Goal: Task Accomplishment & Management: Manage account settings

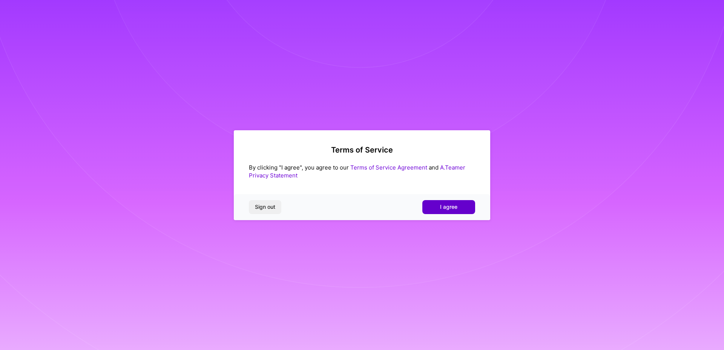
click at [450, 209] on span "I agree" at bounding box center [448, 207] width 17 height 8
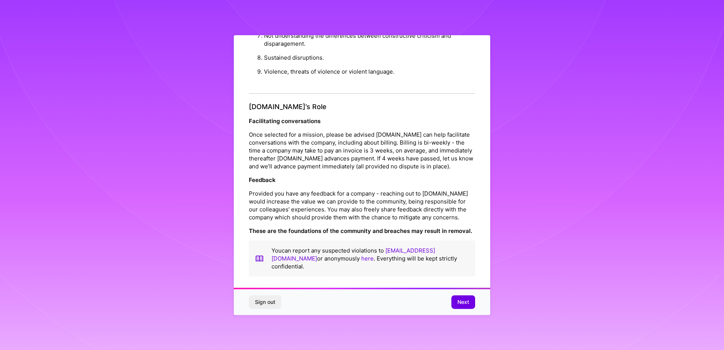
scroll to position [2, 0]
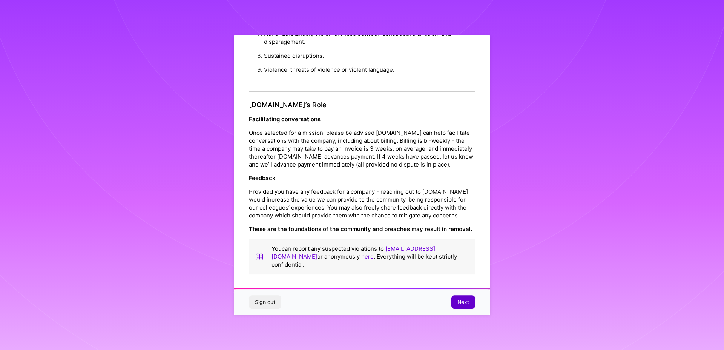
click at [461, 302] on span "Next" at bounding box center [464, 302] width 12 height 8
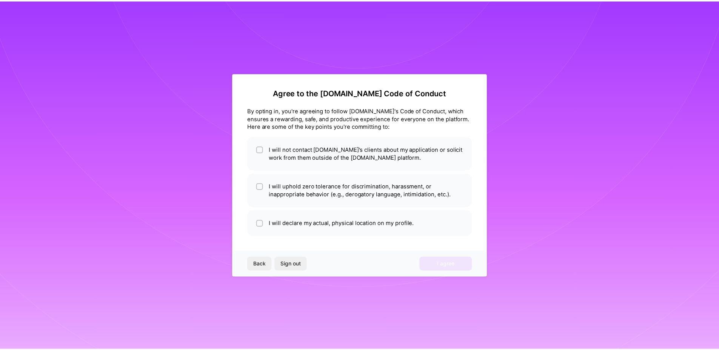
scroll to position [0, 0]
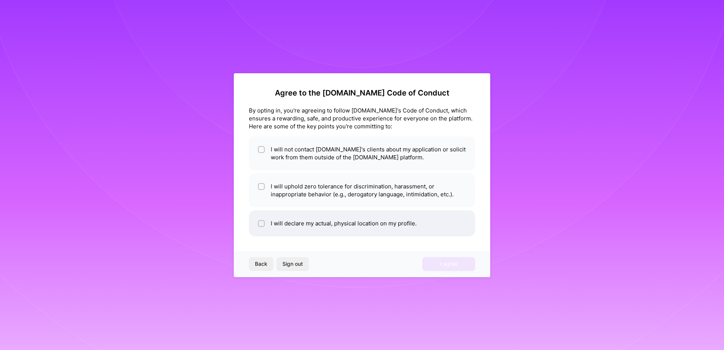
click at [267, 222] on li "I will declare my actual, physical location on my profile." at bounding box center [362, 223] width 226 height 26
checkbox input "true"
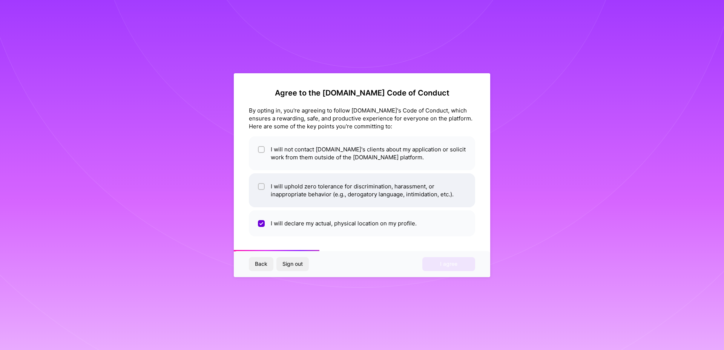
click at [266, 189] on li "I will uphold zero tolerance for discrimination, harassment, or inappropriate b…" at bounding box center [362, 190] width 226 height 34
checkbox input "true"
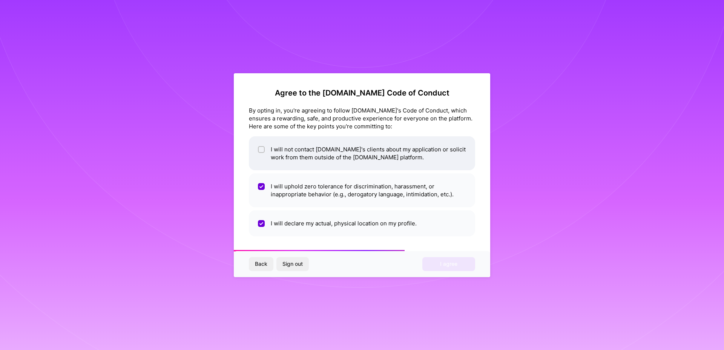
click at [265, 156] on li "I will not contact [DOMAIN_NAME]'s clients about my application or solicit work…" at bounding box center [362, 153] width 226 height 34
checkbox input "true"
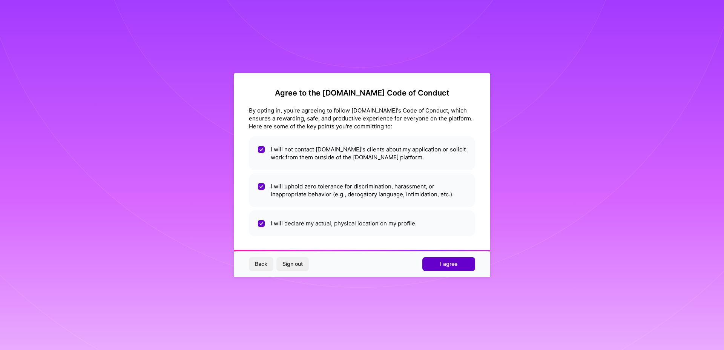
click at [450, 264] on span "I agree" at bounding box center [448, 264] width 17 height 8
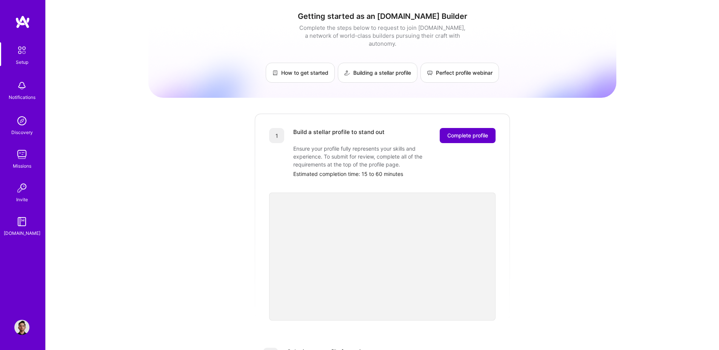
click at [463, 132] on span "Complete profile" at bounding box center [467, 136] width 41 height 8
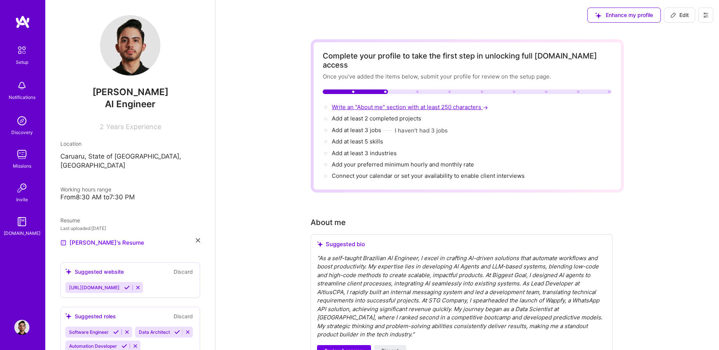
click at [373, 103] on span "Write an "About me" section with at least 250 characters →" at bounding box center [411, 106] width 158 height 7
select select "US"
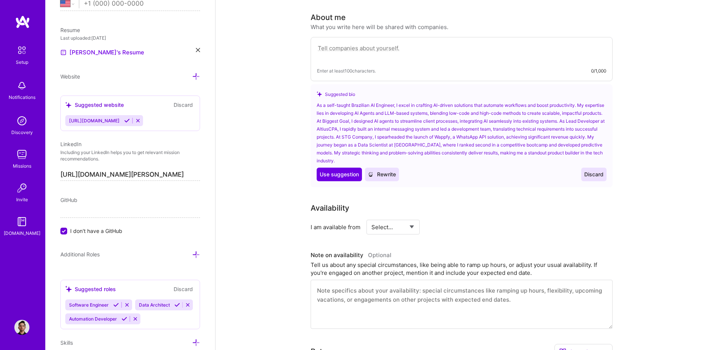
scroll to position [207, 0]
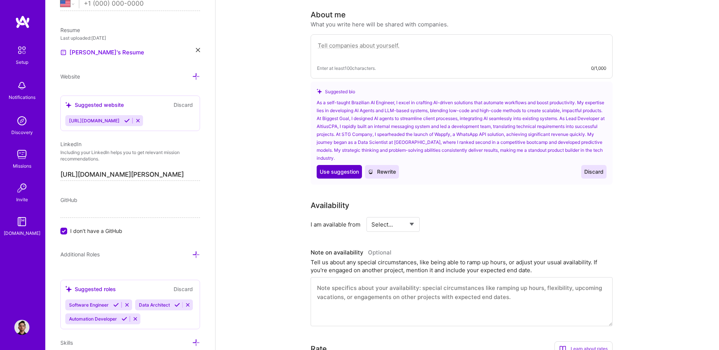
click at [347, 168] on span "Use suggestion" at bounding box center [339, 172] width 39 height 8
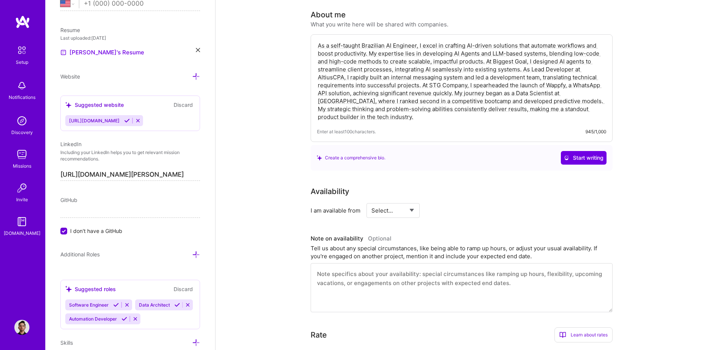
click at [488, 54] on textarea "As a self-taught Brazilian AI Engineer, I excel in crafting AI-driven solutions…" at bounding box center [461, 81] width 289 height 81
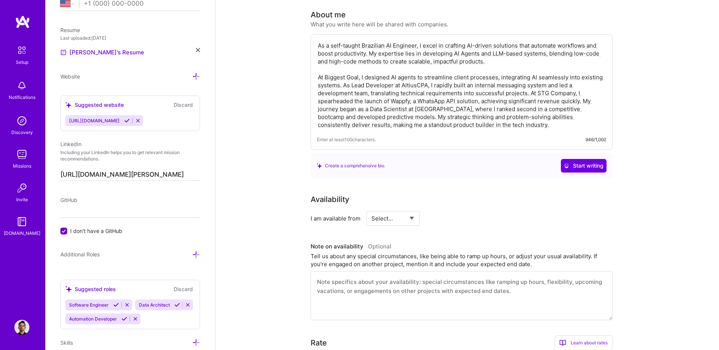
click at [530, 85] on textarea "As a self-taught Brazilian AI Engineer, I excel in crafting AI-driven solutions…" at bounding box center [461, 85] width 289 height 89
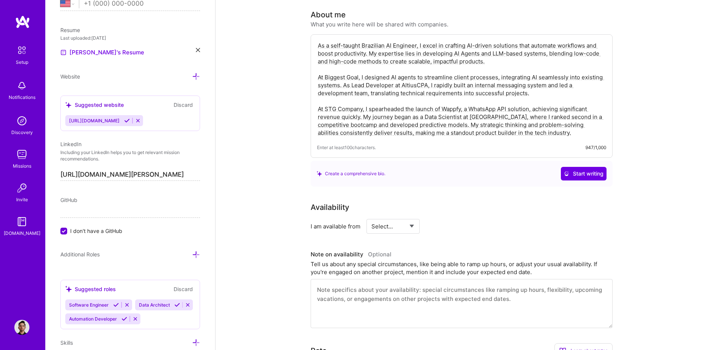
click at [439, 115] on textarea "As a self-taught Brazilian AI Engineer, I excel in crafting AI-driven solutions…" at bounding box center [461, 89] width 289 height 97
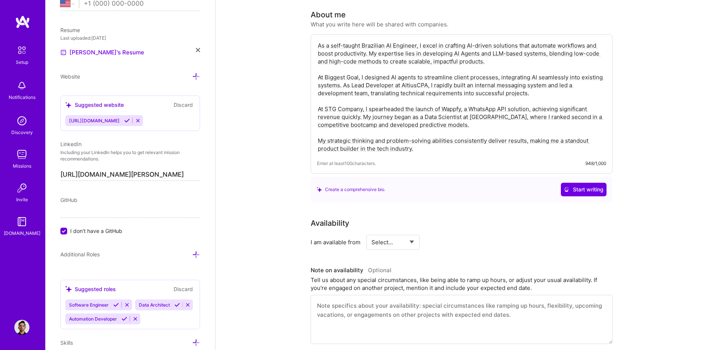
click at [343, 76] on textarea "As a self-taught Brazilian AI Engineer, I excel in crafting AI-driven solutions…" at bounding box center [461, 97] width 289 height 112
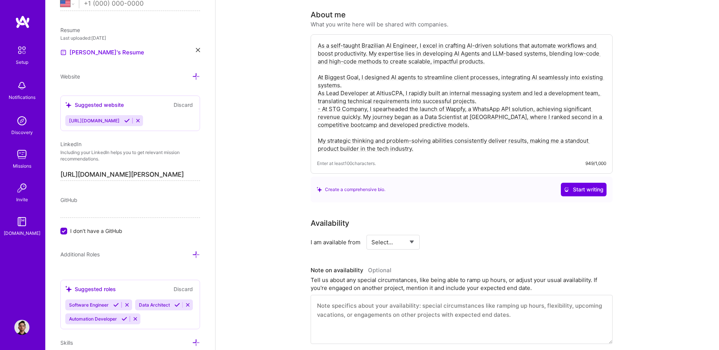
click at [317, 83] on textarea "As a self-taught Brazilian AI Engineer, I excel in crafting AI-driven solutions…" at bounding box center [461, 97] width 289 height 112
click at [319, 69] on textarea "As a self-taught Brazilian AI Engineer, I excel in crafting AI-driven solutions…" at bounding box center [461, 97] width 289 height 112
click at [452, 135] on textarea "As a self-taught Brazilian AI Engineer, I excel in crafting AI-driven solutions…" at bounding box center [461, 97] width 289 height 112
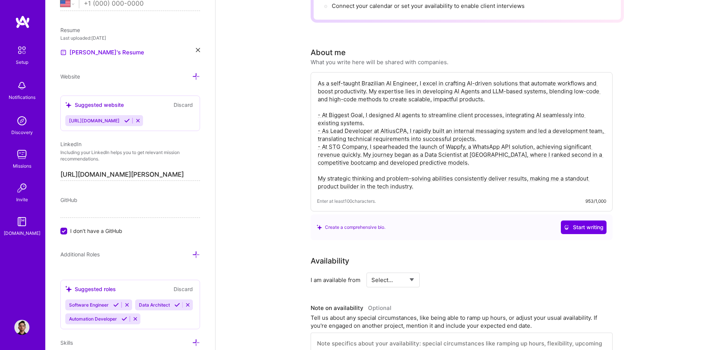
scroll to position [253, 0]
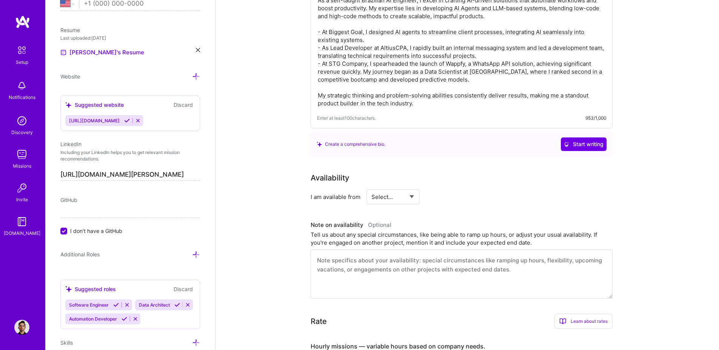
type textarea "As a self-taught Brazilian AI Engineer, I excel in crafting AI-driven solutions…"
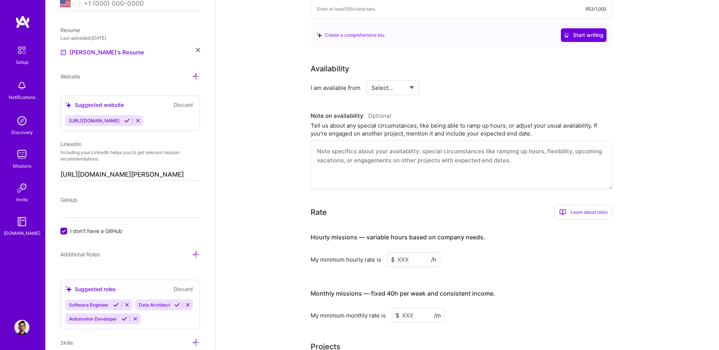
scroll to position [389, 0]
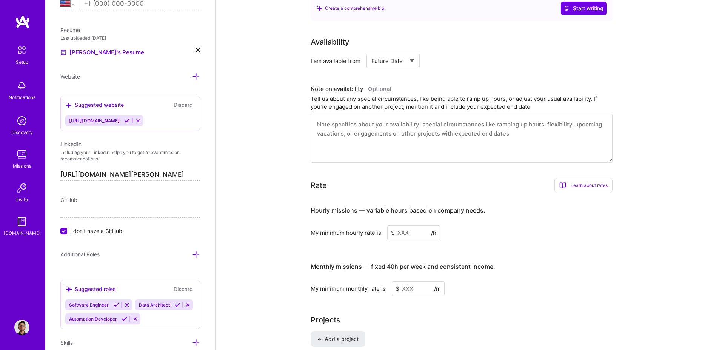
click at [371, 51] on select "Select... Right Now Future Date Not Available" at bounding box center [392, 60] width 43 height 19
click at [447, 54] on input at bounding box center [461, 61] width 45 height 15
click at [371, 51] on select "Select... Right Now Future Date Not Available" at bounding box center [392, 60] width 43 height 19
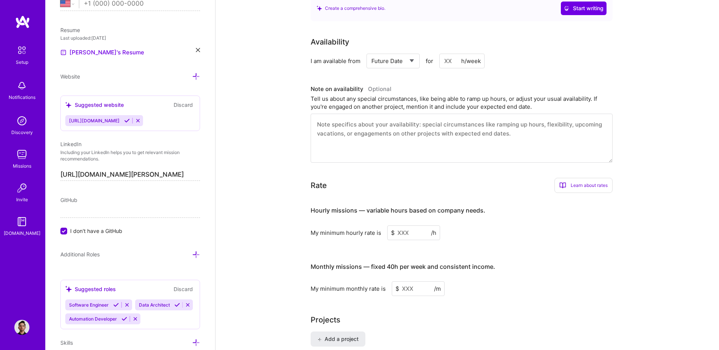
click at [371, 51] on select "Select... Right Now Future Date Not Available" at bounding box center [392, 60] width 43 height 19
select select "Right Now"
click at [371, 51] on select "Select... Right Now Future Date Not Available" at bounding box center [392, 60] width 43 height 19
click at [447, 54] on input at bounding box center [461, 61] width 45 height 15
click at [478, 83] on h3 "Note on availability Optional" at bounding box center [461, 88] width 302 height 11
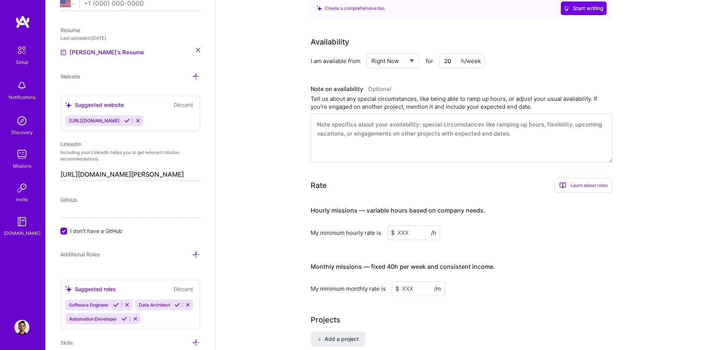
drag, startPoint x: 453, startPoint y: 52, endPoint x: 430, endPoint y: 54, distance: 23.4
click at [430, 54] on div "Select... Right Now Future Date Not Available for 20 h/week" at bounding box center [425, 61] width 118 height 15
type input "16"
click at [464, 68] on div "Availability I am available from Select... Right Now Future Date Not Available …" at bounding box center [466, 99] width 313 height 126
click at [395, 124] on textarea at bounding box center [461, 138] width 302 height 49
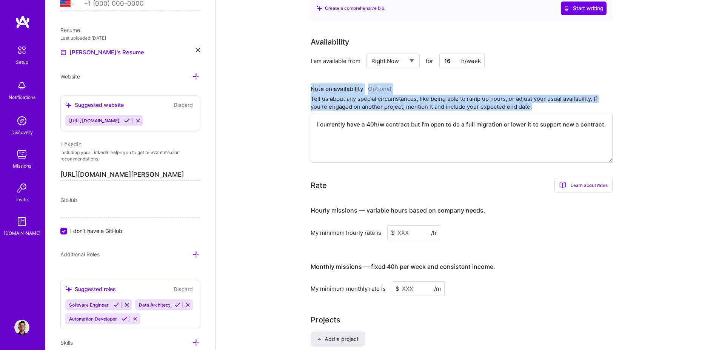
drag, startPoint x: 306, startPoint y: 79, endPoint x: 558, endPoint y: 97, distance: 253.4
click at [558, 97] on div "Complete your profile to take the first step in unlocking full [DOMAIN_NAME] ac…" at bounding box center [466, 293] width 503 height 1303
copy div "Note on availability Optional Tell us about any special circumstances, like bei…"
click at [241, 101] on div "Complete your profile to take the first step in unlocking full [DOMAIN_NAME] ac…" at bounding box center [466, 293] width 503 height 1303
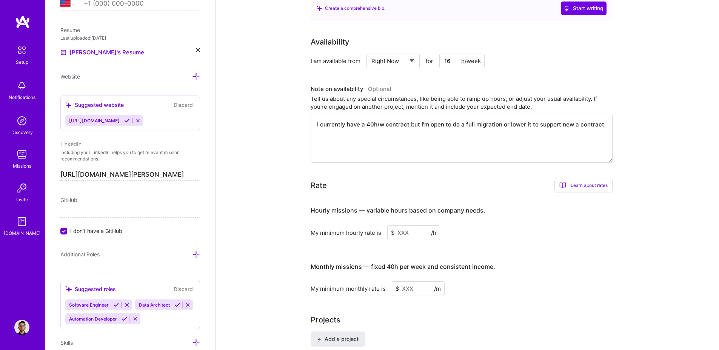
click at [401, 130] on textarea "I currently have a 40h/w contract but I'm open to do a full migration or lower …" at bounding box center [461, 138] width 302 height 49
paste textarea "’m currently on a 40-hour-per-week contract but open to fully transitioning or …"
type textarea "I’m currently on a 40-hour-per-week contract but open to fully transitioning or…"
click at [401, 225] on input at bounding box center [413, 232] width 53 height 15
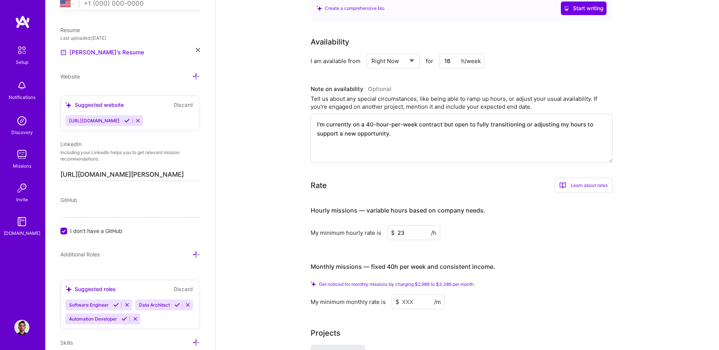
type input "23"
click at [284, 256] on div "Complete your profile to take the first step in unlocking full [DOMAIN_NAME] ac…" at bounding box center [466, 300] width 503 height 1316
click at [426, 281] on span "Get noticed for monthly missions by charging $2,988 to $3,386 per month." at bounding box center [397, 284] width 156 height 6
click at [413, 294] on input at bounding box center [418, 301] width 53 height 15
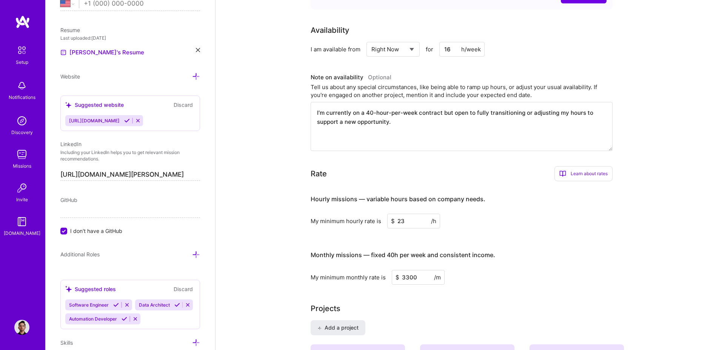
click at [483, 276] on div "Complete your profile to take the first step in unlocking full [DOMAIN_NAME] ac…" at bounding box center [466, 283] width 313 height 1264
click at [406, 270] on input "3300" at bounding box center [418, 277] width 53 height 15
type input "3500"
click at [416, 214] on input "23" at bounding box center [413, 221] width 53 height 15
click at [485, 251] on h4 "Monthly missions — fixed 40h per week and consistent income." at bounding box center [402, 254] width 184 height 7
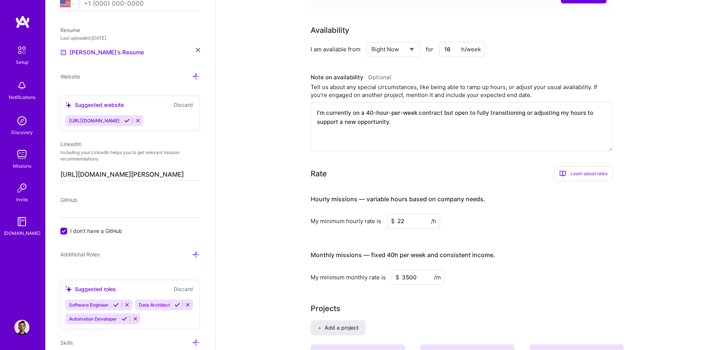
click at [413, 214] on input "22" at bounding box center [413, 221] width 53 height 15
type input "23"
click at [484, 227] on div "Hourly missions — variable hours based on company needs. My minimum hourly rate…" at bounding box center [461, 235] width 302 height 97
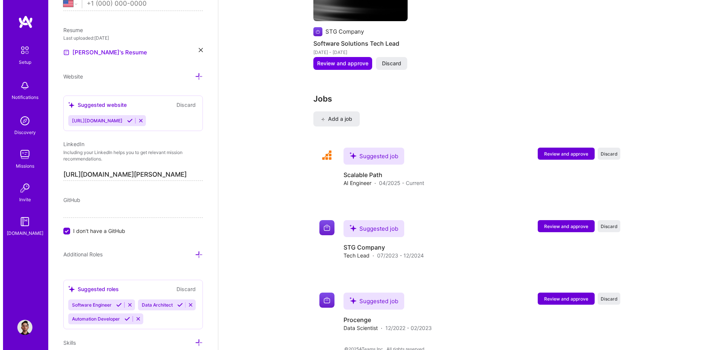
scroll to position [963, 0]
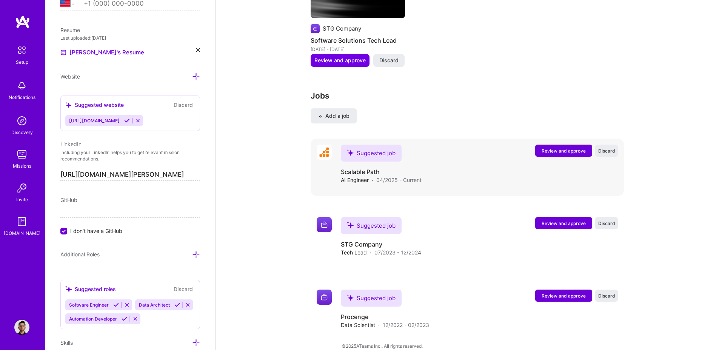
click at [560, 147] on span "Review and approve" at bounding box center [563, 150] width 44 height 6
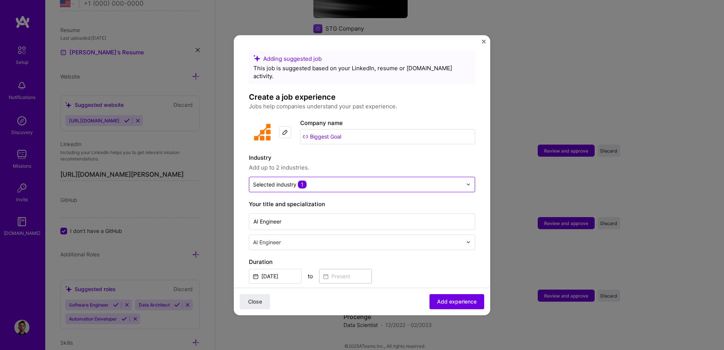
click at [336, 180] on input "text" at bounding box center [357, 184] width 209 height 8
click at [346, 153] on label "Industry" at bounding box center [362, 157] width 226 height 9
click at [355, 129] on input "Biggest Goal" at bounding box center [387, 136] width 175 height 15
click at [267, 130] on img at bounding box center [262, 131] width 27 height 27
click at [320, 180] on input "text" at bounding box center [357, 184] width 209 height 8
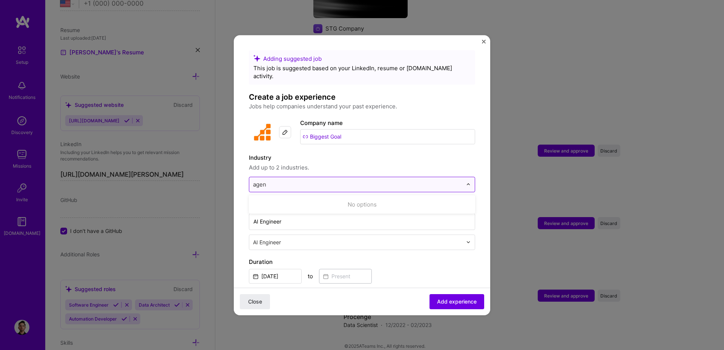
type input "agent"
type input "soft"
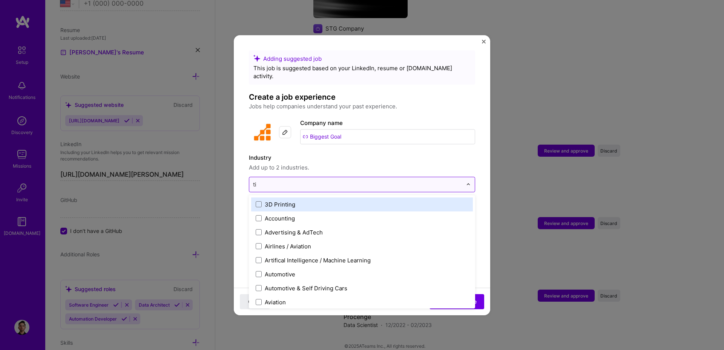
type input "t"
type input "i"
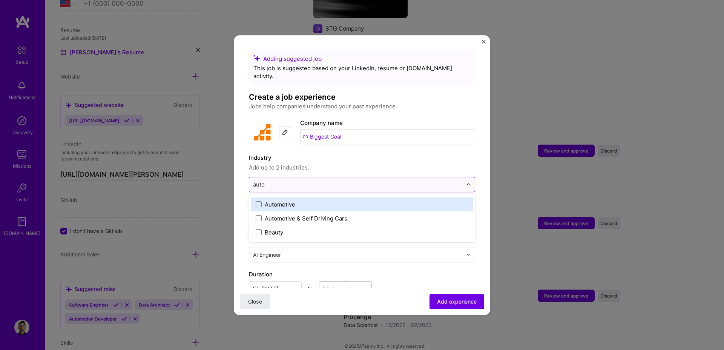
type input "autom"
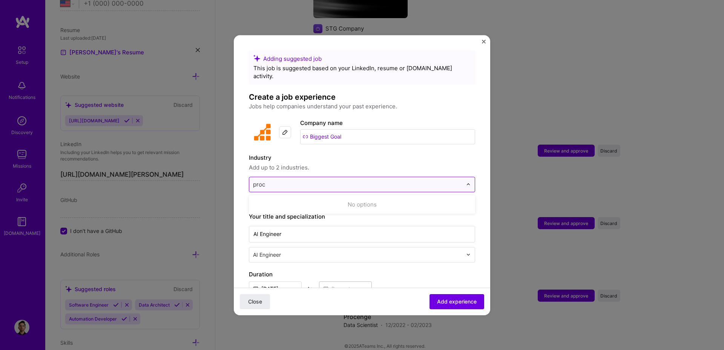
type input "proce"
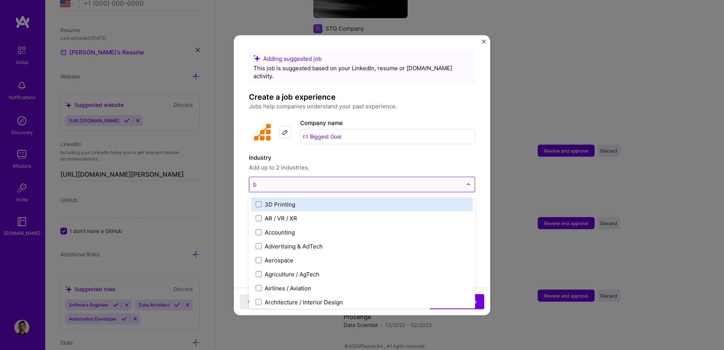
type input "bp"
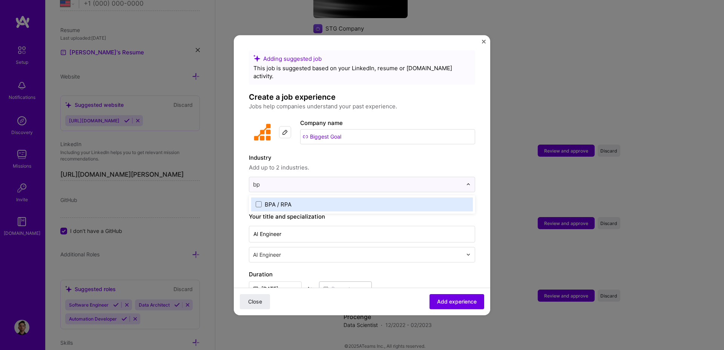
click at [266, 200] on div "BPA / RPA" at bounding box center [278, 204] width 27 height 8
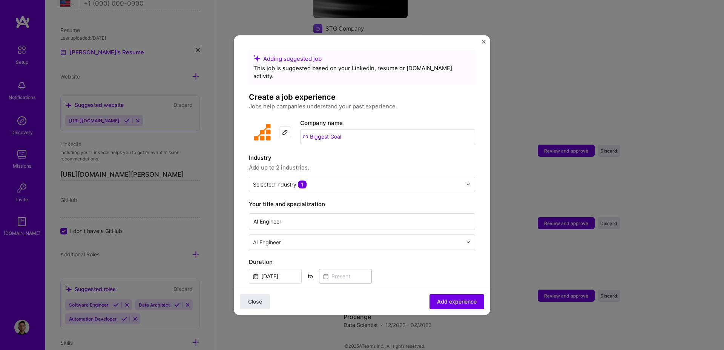
click at [346, 163] on span "Add up to 2 industries." at bounding box center [362, 167] width 226 height 9
click at [298, 238] on input "text" at bounding box center [358, 242] width 211 height 8
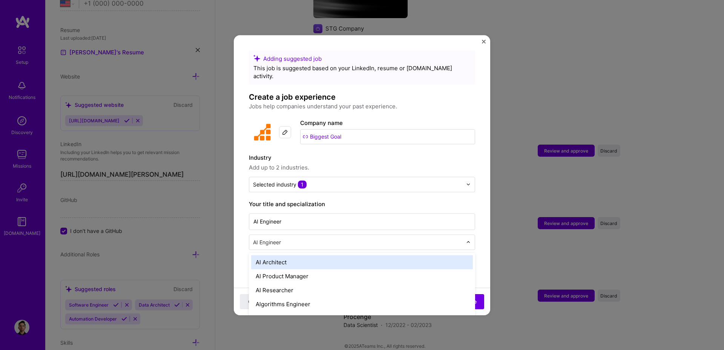
click at [298, 238] on input "text" at bounding box center [358, 242] width 211 height 8
click at [477, 223] on form "Adding suggested job This job is suggested based on your LinkedIn, resume or [D…" at bounding box center [362, 345] width 257 height 591
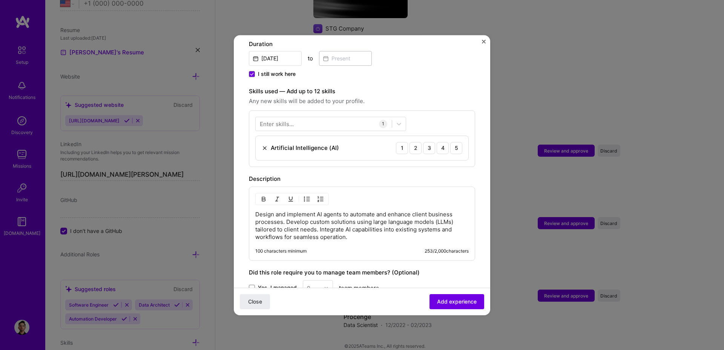
scroll to position [226, 0]
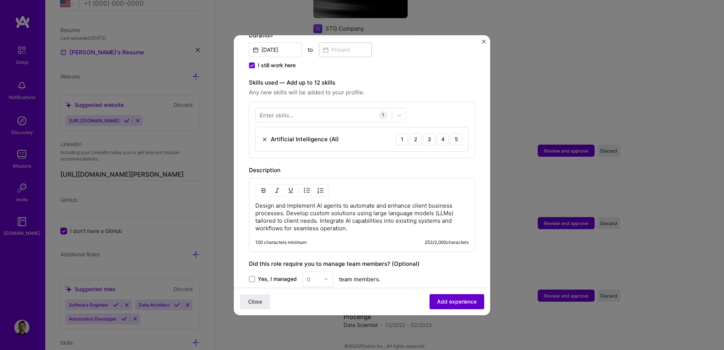
click at [456, 302] on span "Add experience" at bounding box center [457, 301] width 40 height 8
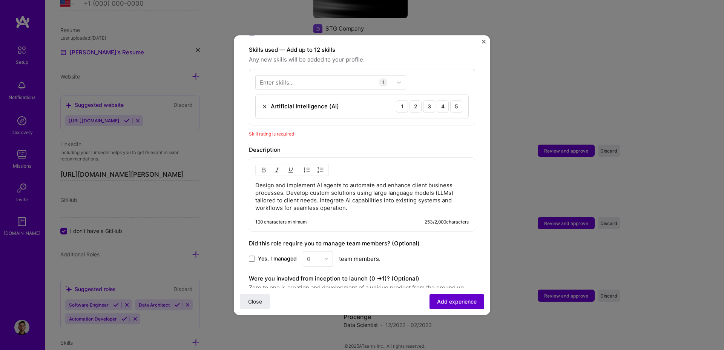
scroll to position [261, 0]
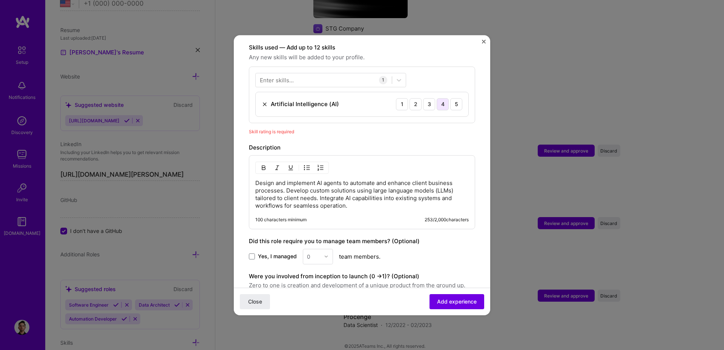
click at [437, 98] on div "4" at bounding box center [443, 104] width 12 height 12
click at [446, 301] on span "Add experience" at bounding box center [457, 301] width 40 height 8
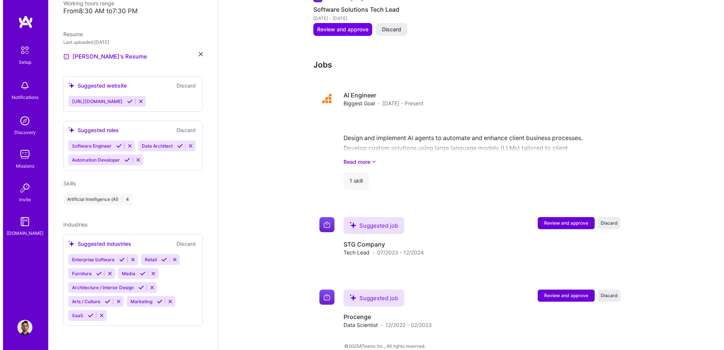
scroll to position [181, 0]
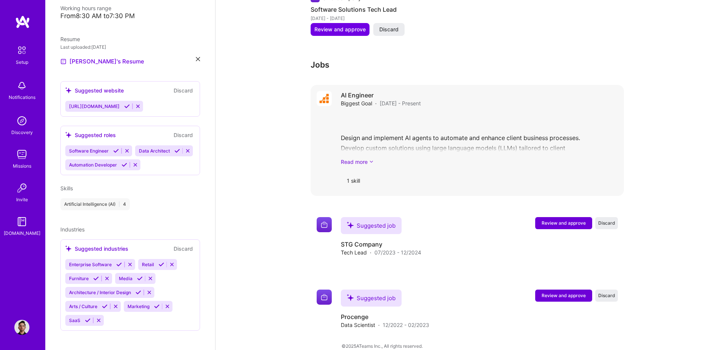
click at [364, 158] on link "Read more" at bounding box center [479, 162] width 277 height 8
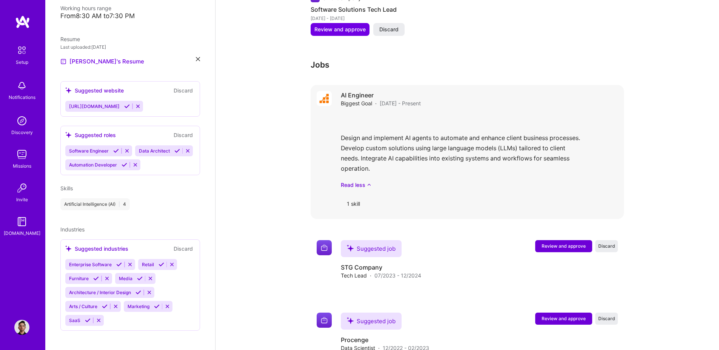
click at [472, 129] on div "Design and implement AI agents to automate and enhance client business processe…" at bounding box center [479, 150] width 277 height 75
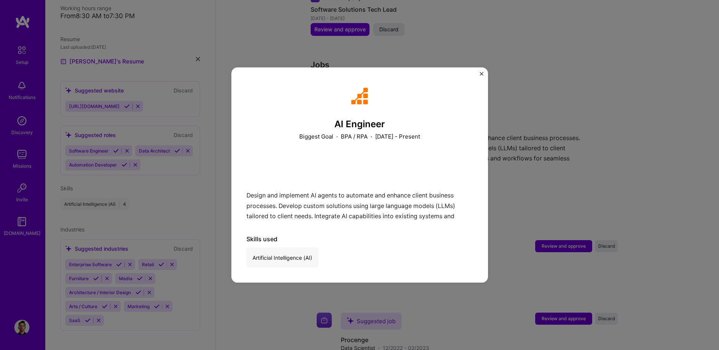
click at [314, 215] on div "Design and implement AI agents to automate and enhance client business processe…" at bounding box center [359, 187] width 226 height 65
click at [525, 179] on div "AI Engineer Biggest Goal · BPA / RPA · [DATE] - Present Design and implement AI…" at bounding box center [359, 175] width 719 height 350
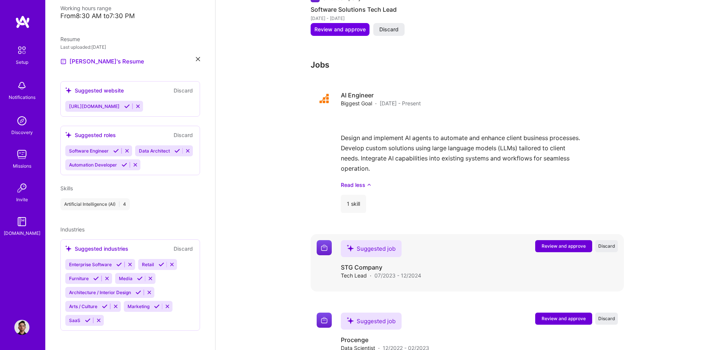
click at [566, 240] on button "Review and approve" at bounding box center [563, 246] width 57 height 12
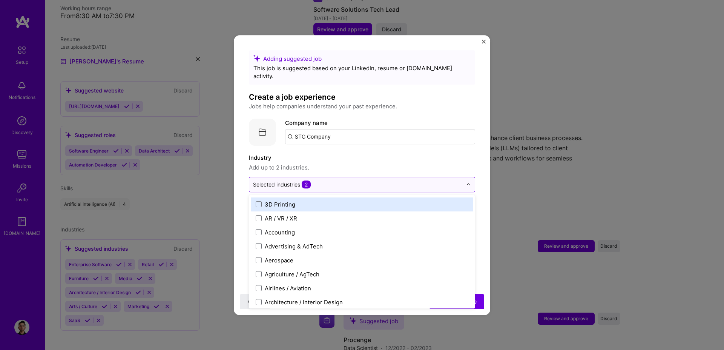
click at [337, 180] on input "text" at bounding box center [357, 184] width 209 height 8
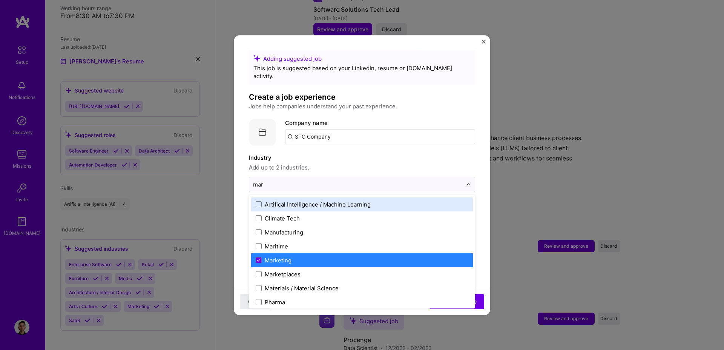
type input "mark"
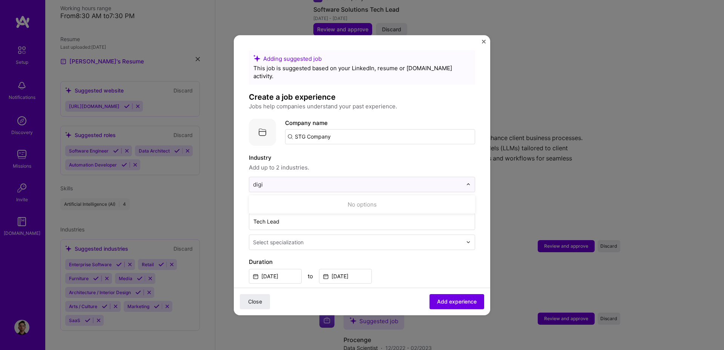
type input "digit"
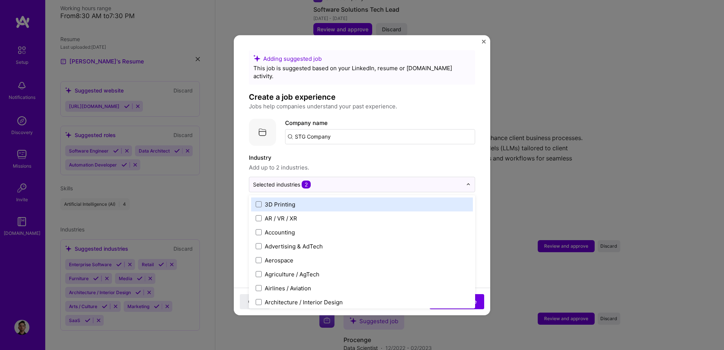
click at [379, 163] on span "Add up to 2 industries." at bounding box center [362, 167] width 226 height 9
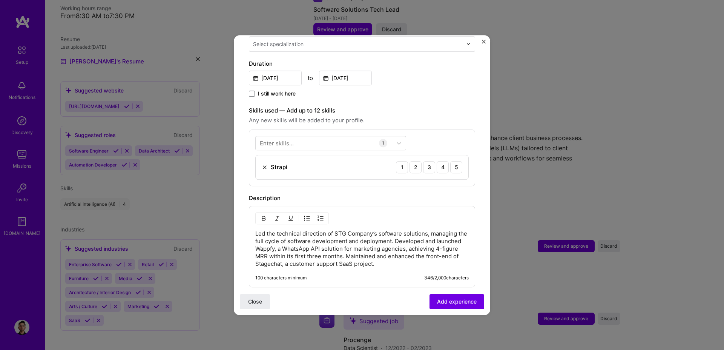
scroll to position [181, 0]
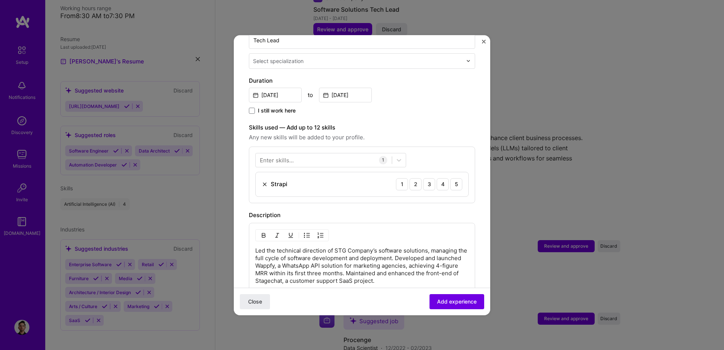
click at [295, 178] on div "Strapi 1 2 3 4 5" at bounding box center [362, 184] width 213 height 24
click at [284, 180] on div "Strapi" at bounding box center [279, 184] width 17 height 8
click at [264, 181] on img at bounding box center [265, 184] width 6 height 6
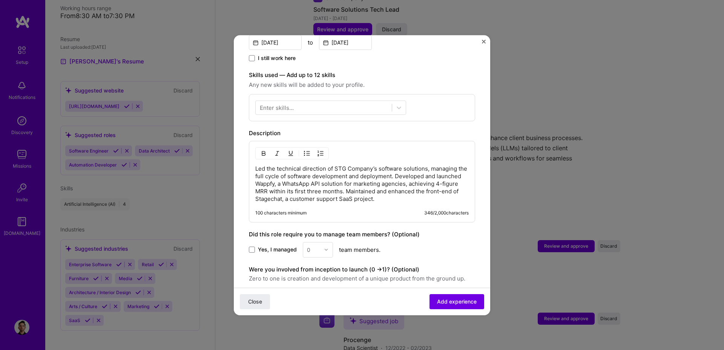
scroll to position [296, 0]
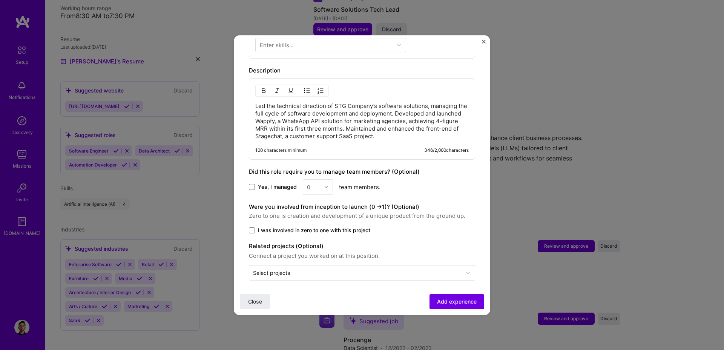
click at [252, 183] on label "Yes, I managed" at bounding box center [273, 187] width 48 height 8
click at [0, 0] on input "Yes, I managed" at bounding box center [0, 0] width 0 height 0
click at [323, 180] on div "0" at bounding box center [318, 186] width 30 height 15
click at [315, 228] on div "3" at bounding box center [318, 235] width 26 height 14
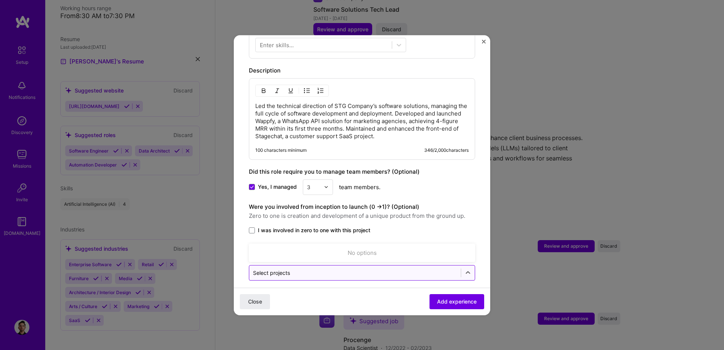
click at [268, 269] on div "Select projects" at bounding box center [271, 273] width 37 height 8
click at [240, 266] on form "Adding suggested job This job is suggested based on your LinkedIn, resume or [D…" at bounding box center [362, 38] width 257 height 569
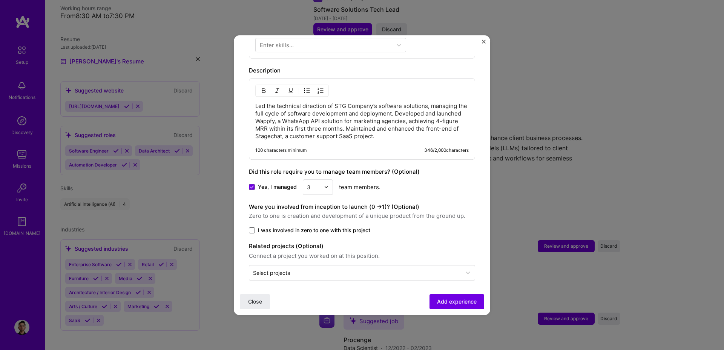
click at [251, 227] on span at bounding box center [252, 230] width 6 height 6
click at [0, 0] on input "I was involved in zero to one with this project" at bounding box center [0, 0] width 0 height 0
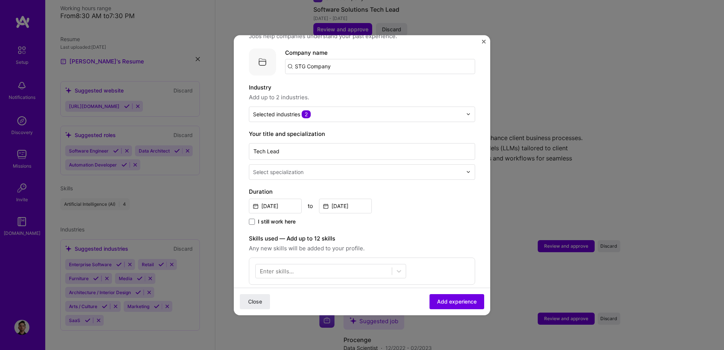
scroll to position [0, 0]
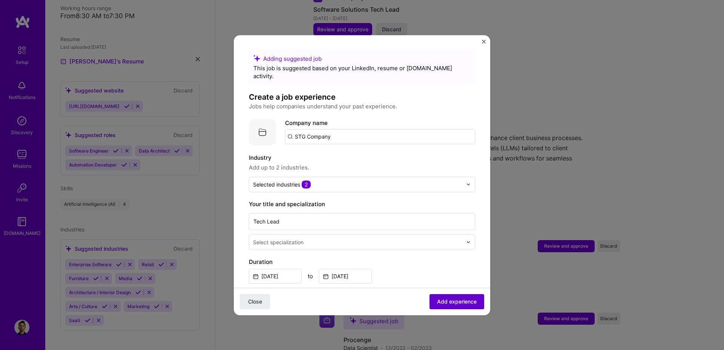
click at [440, 301] on span "Add experience" at bounding box center [457, 301] width 40 height 8
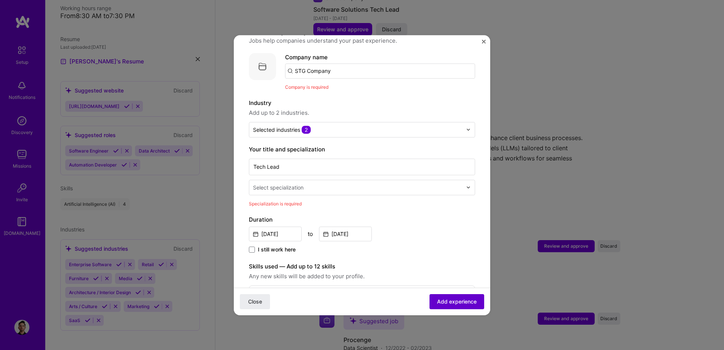
scroll to position [75, 0]
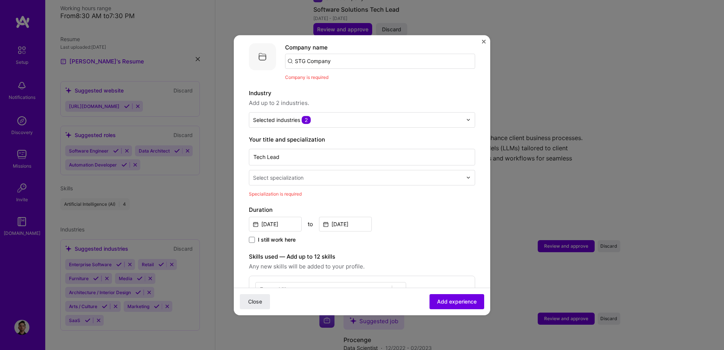
click at [291, 174] on div "Select specialization" at bounding box center [278, 178] width 51 height 8
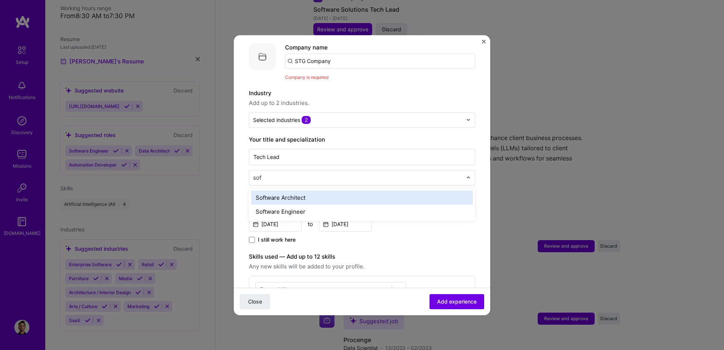
type input "soft"
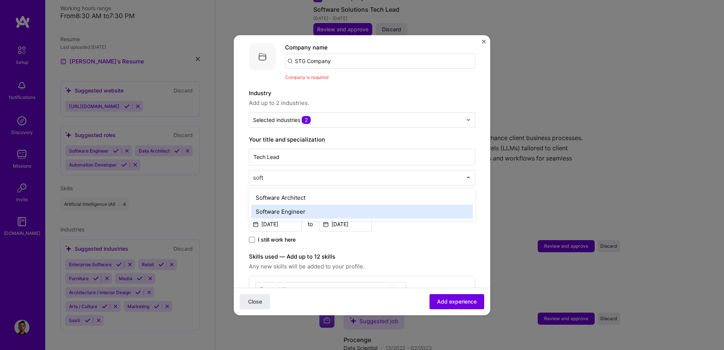
click at [301, 204] on div "Software Engineer" at bounding box center [362, 211] width 222 height 14
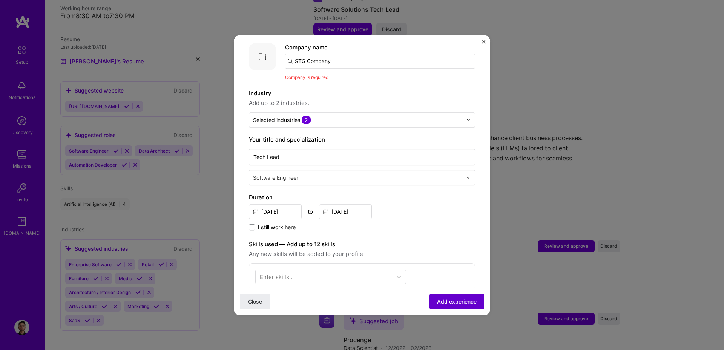
click at [458, 303] on span "Add experience" at bounding box center [457, 301] width 40 height 8
click at [342, 57] on input "STG Company" at bounding box center [380, 61] width 190 height 15
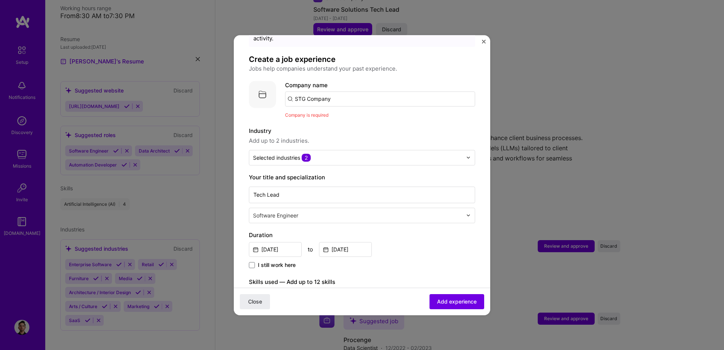
scroll to position [0, 0]
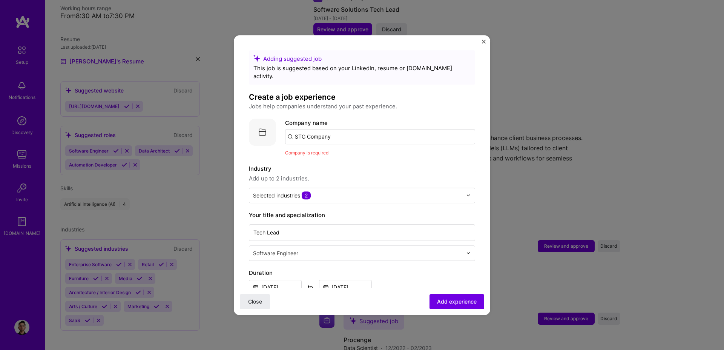
click at [337, 149] on div "Company is required" at bounding box center [380, 153] width 190 height 8
click at [349, 129] on input "STG Company" at bounding box center [380, 136] width 190 height 15
click button "Close" at bounding box center [255, 300] width 30 height 15
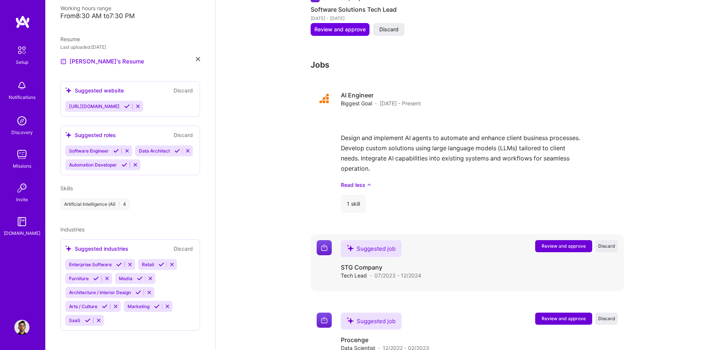
click at [562, 243] on span "Review and approve" at bounding box center [563, 246] width 44 height 6
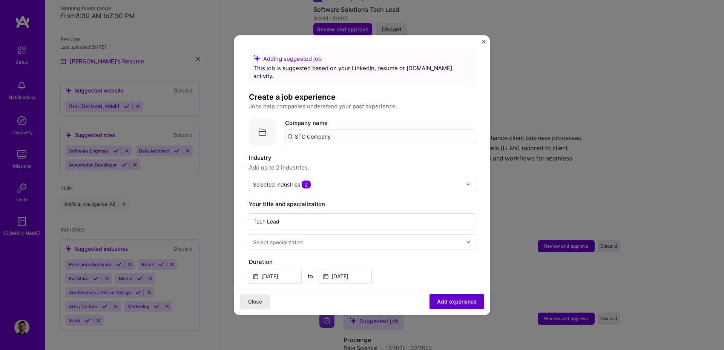
click at [458, 297] on span "Add experience" at bounding box center [457, 301] width 40 height 8
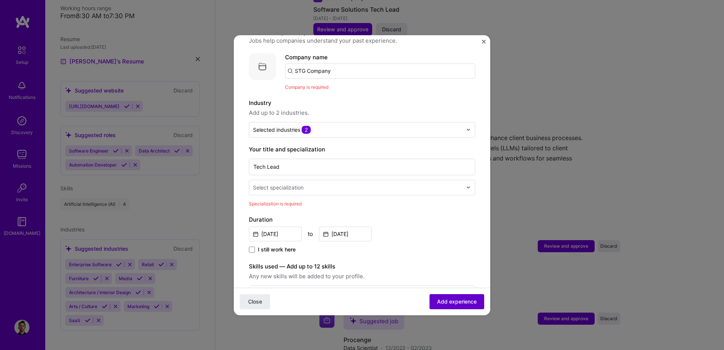
scroll to position [75, 0]
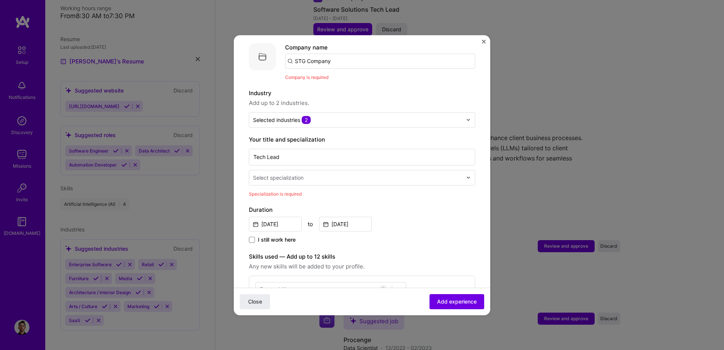
click at [304, 174] on div "Select specialization" at bounding box center [278, 178] width 51 height 8
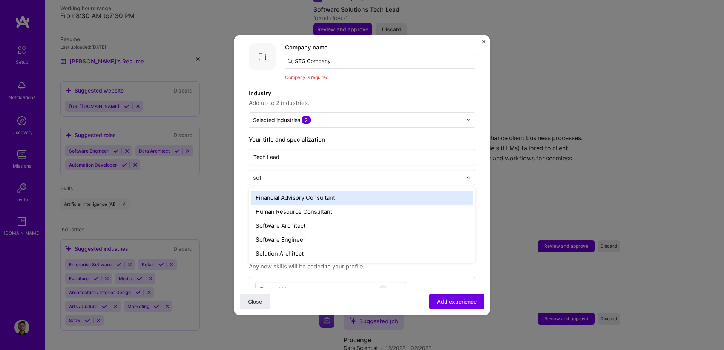
type input "soft"
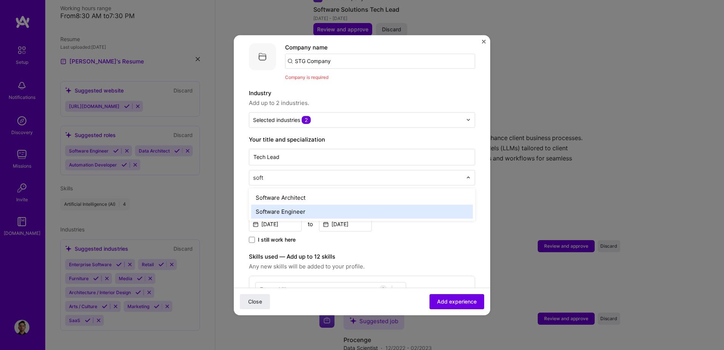
click at [294, 204] on div "Software Engineer" at bounding box center [362, 211] width 222 height 14
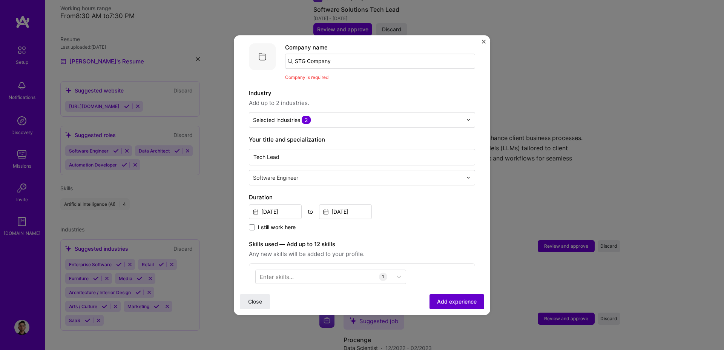
click at [442, 303] on span "Add experience" at bounding box center [457, 301] width 40 height 8
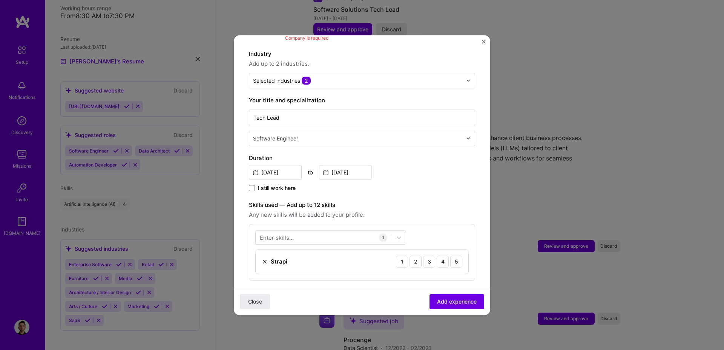
scroll to position [166, 0]
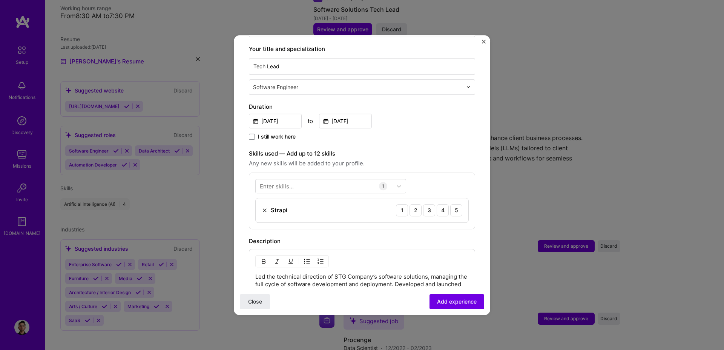
click at [262, 207] on img at bounding box center [265, 210] width 6 height 6
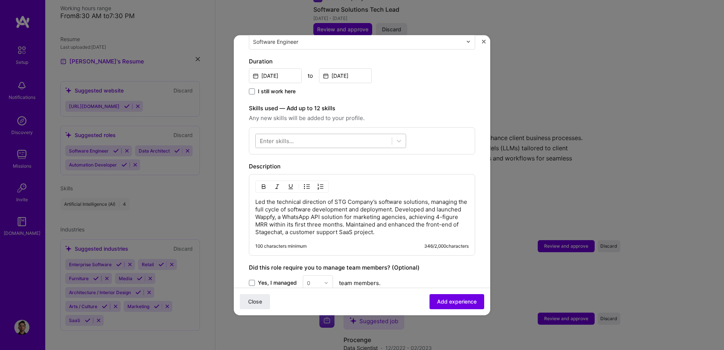
scroll to position [307, 0]
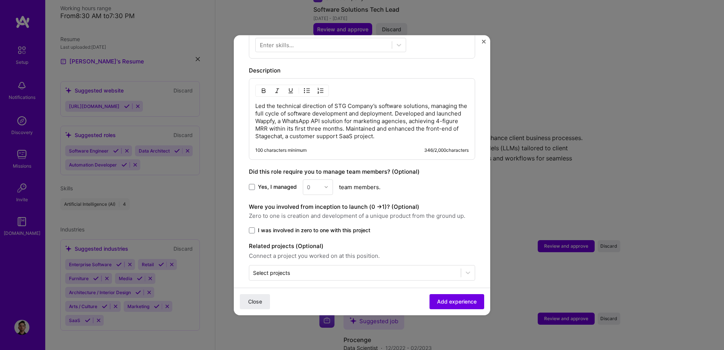
click at [270, 183] on span "Yes, I managed" at bounding box center [277, 187] width 39 height 8
click at [0, 0] on input "Yes, I managed" at bounding box center [0, 0] width 0 height 0
click at [256, 226] on label "I was involved in zero to one with this project" at bounding box center [362, 230] width 226 height 8
click at [0, 0] on input "I was involved in zero to one with this project" at bounding box center [0, 0] width 0 height 0
click at [313, 183] on input "text" at bounding box center [313, 187] width 13 height 8
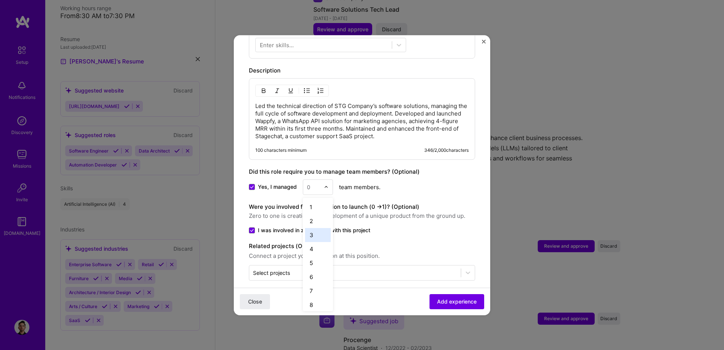
click at [305, 233] on div "3" at bounding box center [318, 235] width 26 height 14
click at [447, 297] on button "Add experience" at bounding box center [457, 300] width 55 height 15
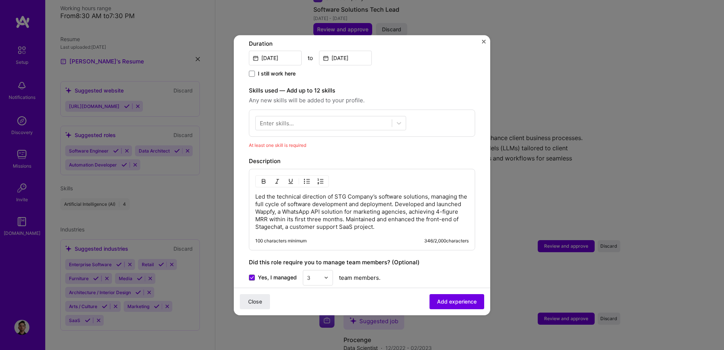
scroll to position [257, 0]
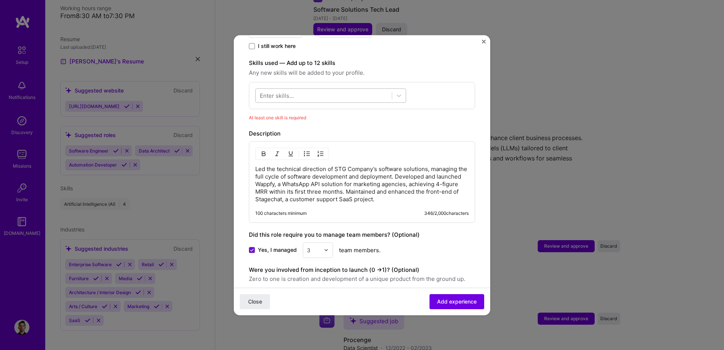
click at [315, 88] on div at bounding box center [330, 95] width 151 height 14
click at [307, 122] on div "Team Leadership" at bounding box center [331, 126] width 142 height 8
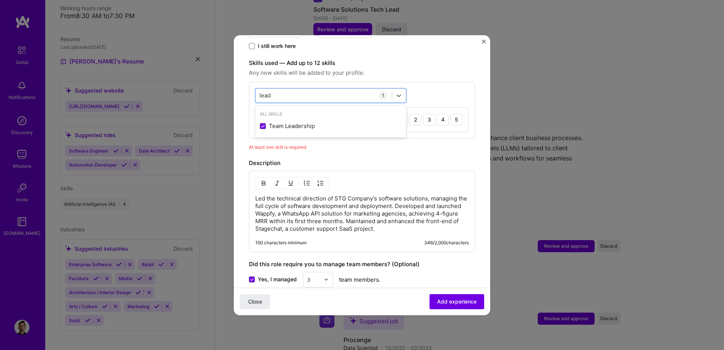
type input "lead"
click at [429, 82] on div "option Team Leadership, selected. option Team Leadership selected, 0 of 2. 1 re…" at bounding box center [362, 110] width 226 height 57
click at [437, 114] on div "4" at bounding box center [443, 120] width 12 height 12
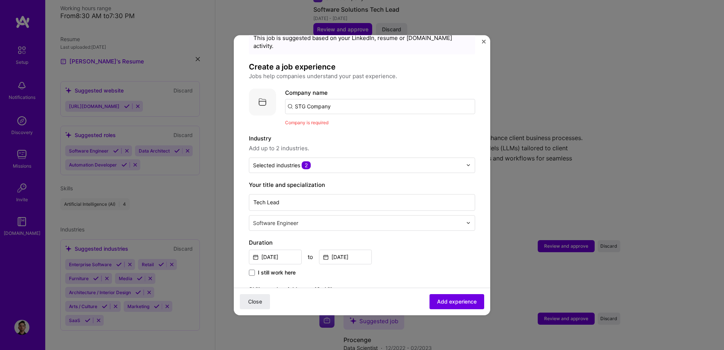
scroll to position [0, 0]
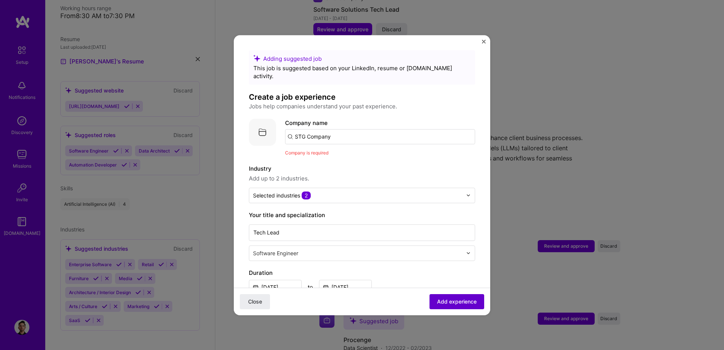
click at [437, 299] on span "Add experience" at bounding box center [457, 301] width 40 height 8
click at [344, 131] on input "STG Company" at bounding box center [380, 136] width 190 height 15
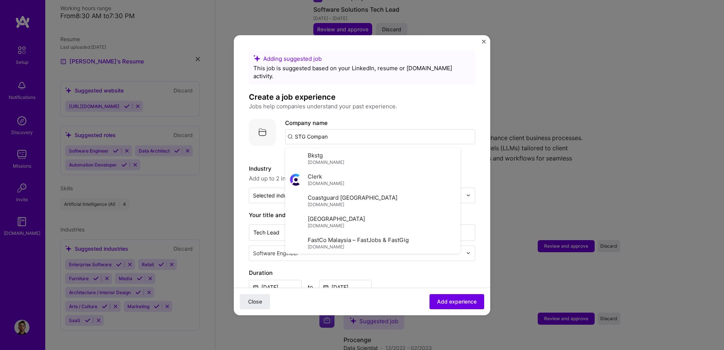
type input "STG Company"
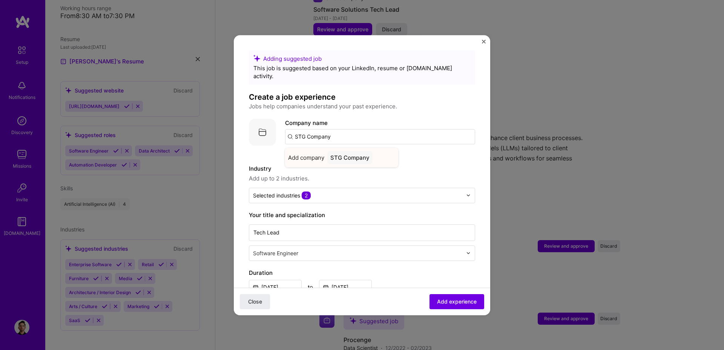
click at [336, 154] on div "STG Company" at bounding box center [349, 157] width 45 height 13
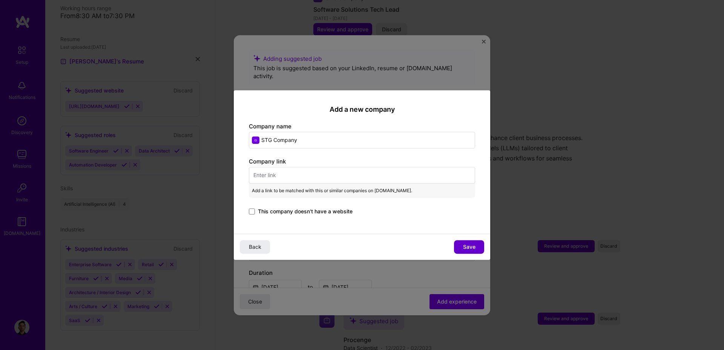
click at [477, 250] on button "Save" at bounding box center [469, 247] width 30 height 14
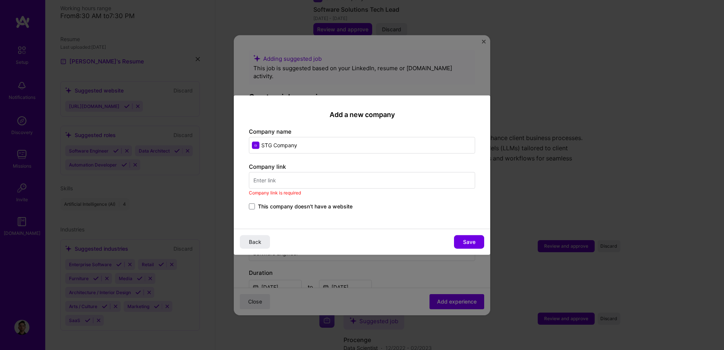
click at [258, 207] on span "This company doesn't have a website" at bounding box center [305, 207] width 95 height 8
click at [0, 0] on input "This company doesn't have a website" at bounding box center [0, 0] width 0 height 0
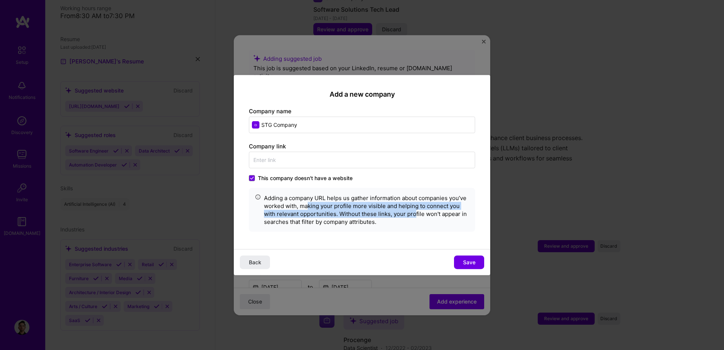
drag, startPoint x: 328, startPoint y: 209, endPoint x: 413, endPoint y: 211, distance: 84.9
click at [413, 211] on div "Adding a company URL helps us gather information about companies you’ve worked …" at bounding box center [366, 210] width 205 height 32
click at [360, 217] on div "Adding a company URL helps us gather information about companies you’ve worked …" at bounding box center [366, 210] width 205 height 32
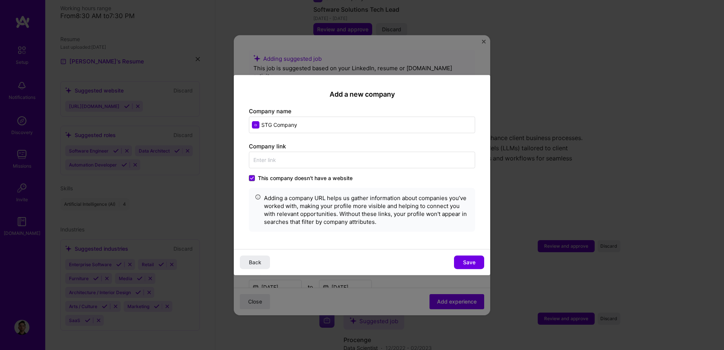
click at [251, 178] on icon at bounding box center [251, 178] width 3 height 2
click at [0, 0] on input "This company doesn't have a website" at bounding box center [0, 0] width 0 height 0
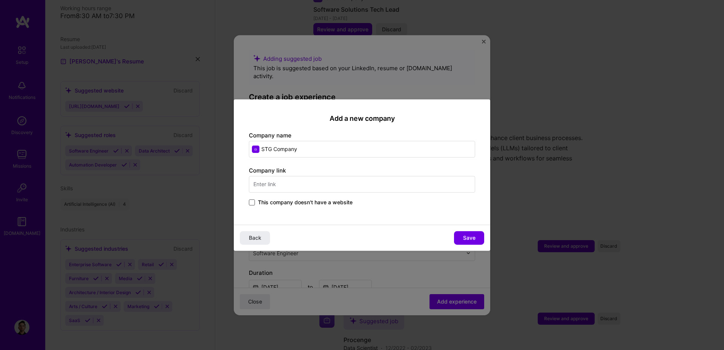
click at [267, 176] on input "text" at bounding box center [362, 184] width 226 height 17
paste input "I’m currently on a 40-hour-per-week contract but open to fully transitioning or…"
click at [288, 184] on input "I’m currently on a 40-hour-per-week contract but open to fully transitioning or…" at bounding box center [362, 184] width 226 height 17
paste input "[URL][DOMAIN_NAME]"
type input "[URL][DOMAIN_NAME]"
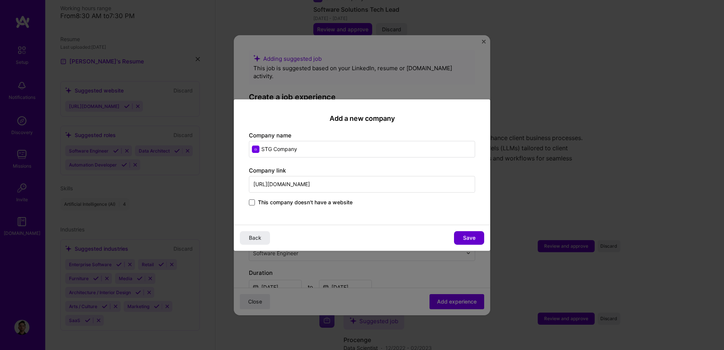
click at [476, 235] on button "Save" at bounding box center [469, 238] width 30 height 14
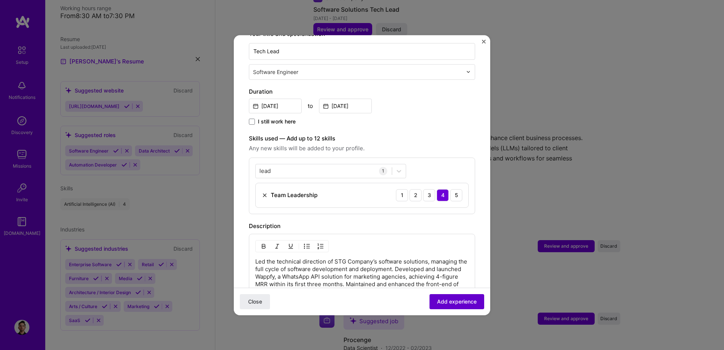
click at [454, 299] on span "Add experience" at bounding box center [457, 301] width 40 height 8
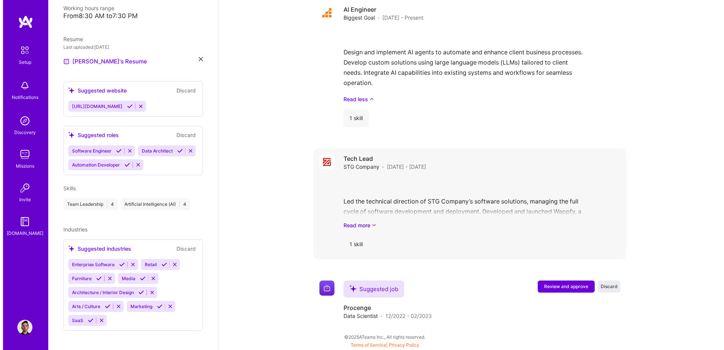
scroll to position [667, 0]
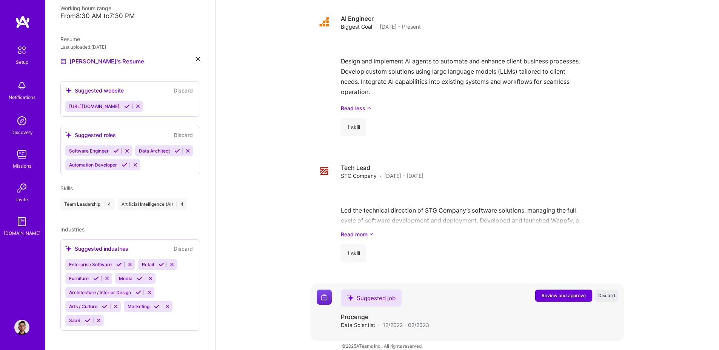
click at [567, 292] on span "Review and approve" at bounding box center [563, 295] width 44 height 6
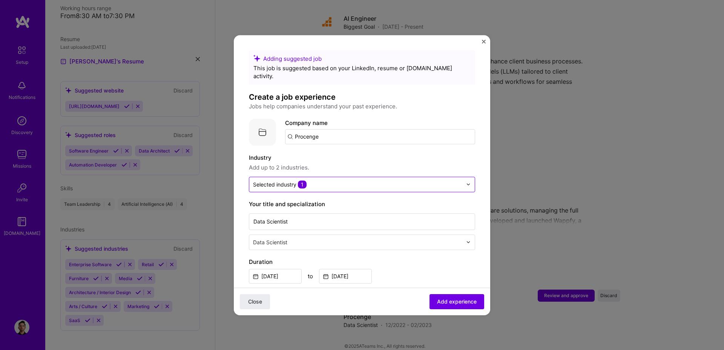
click at [306, 180] on span "1" at bounding box center [302, 184] width 9 height 8
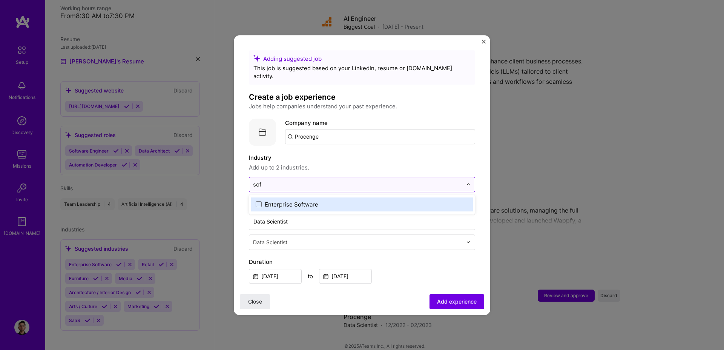
type input "soft"
click at [295, 200] on div "Enterprise Software" at bounding box center [292, 204] width 54 height 8
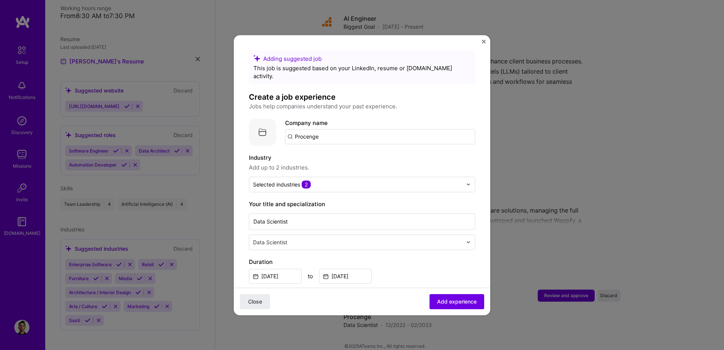
click at [386, 163] on span "Add up to 2 industries." at bounding box center [362, 167] width 226 height 9
click at [288, 238] on input "text" at bounding box center [358, 242] width 211 height 8
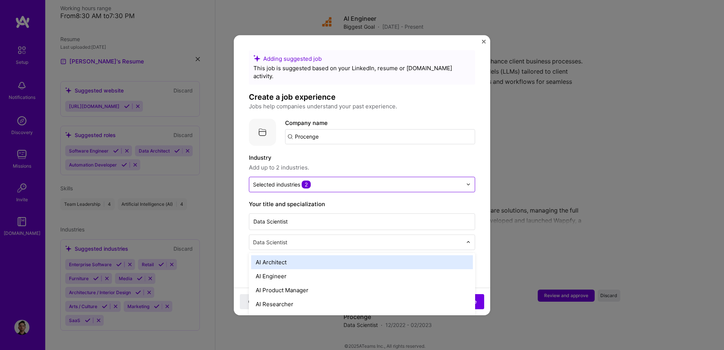
click at [303, 180] on span "2" at bounding box center [306, 184] width 9 height 8
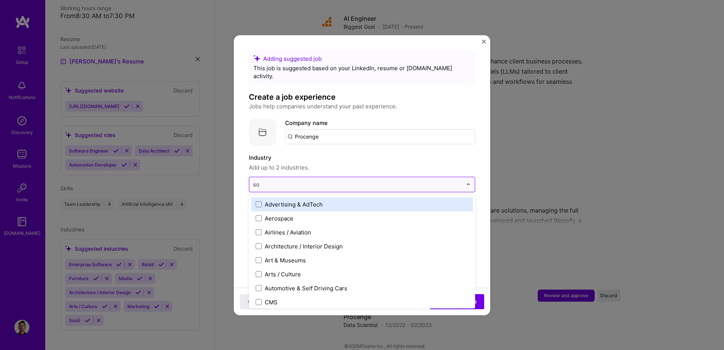
type input "sof"
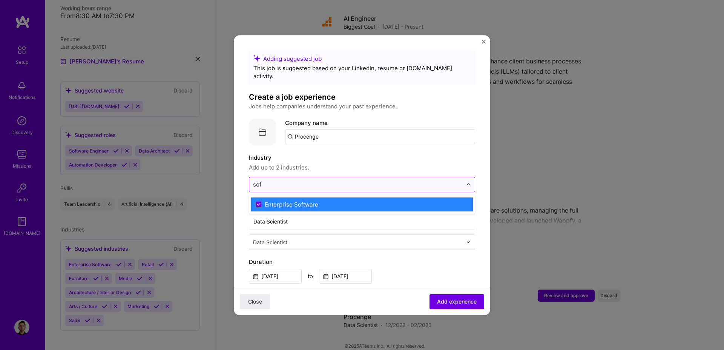
click at [286, 200] on div "Enterprise Software" at bounding box center [292, 204] width 54 height 8
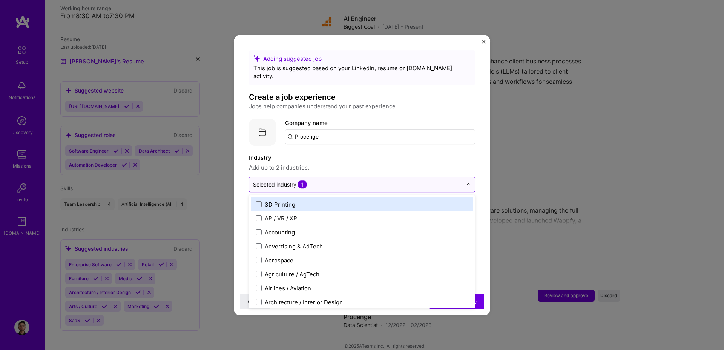
click at [357, 163] on span "Add up to 2 industries." at bounding box center [362, 167] width 226 height 9
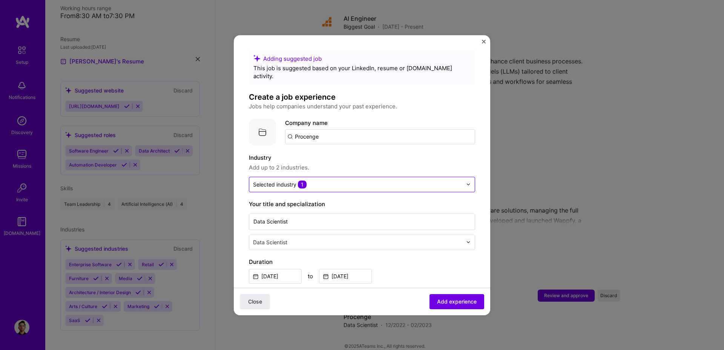
click at [283, 238] on input "text" at bounding box center [358, 242] width 211 height 8
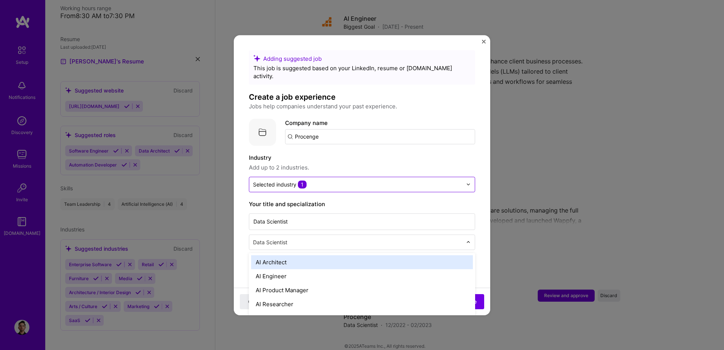
click at [347, 200] on label "Your title and specialization" at bounding box center [362, 204] width 226 height 9
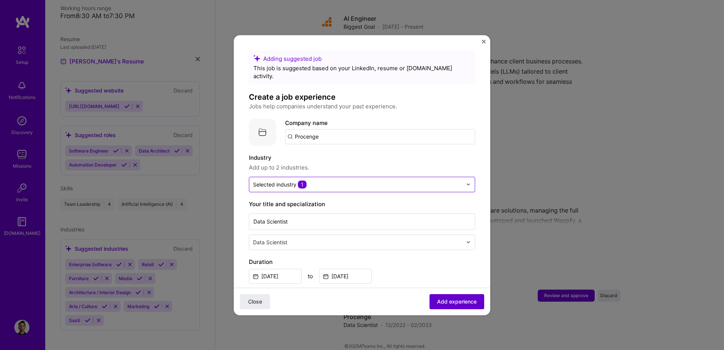
click at [461, 300] on span "Add experience" at bounding box center [457, 301] width 40 height 8
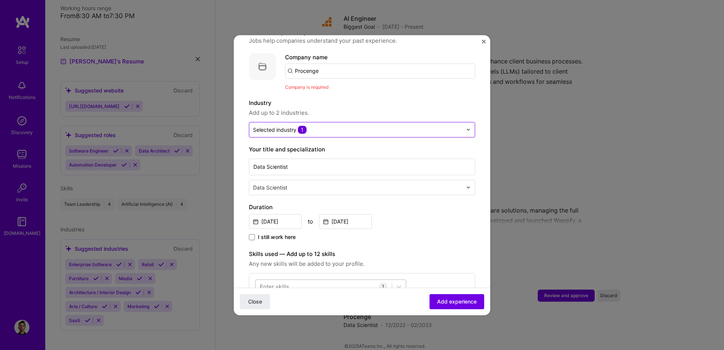
scroll to position [75, 0]
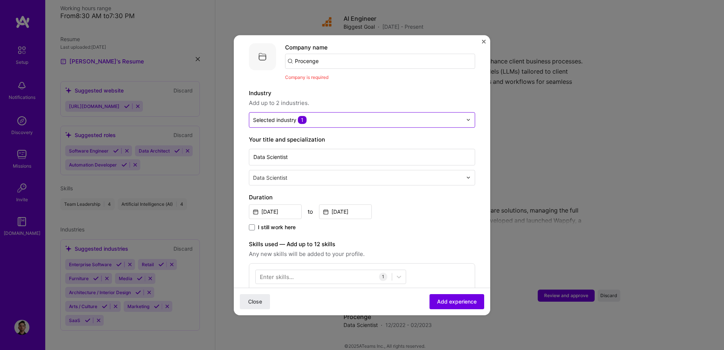
click at [338, 54] on input "Procenge" at bounding box center [380, 61] width 190 height 15
type input "Procenge"
click button "Close" at bounding box center [255, 300] width 30 height 15
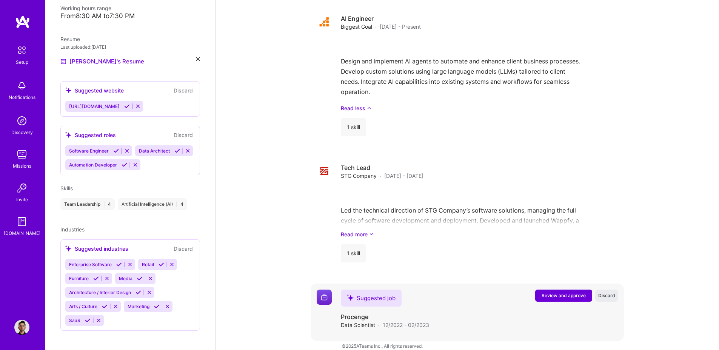
click at [571, 292] on span "Review and approve" at bounding box center [563, 295] width 44 height 6
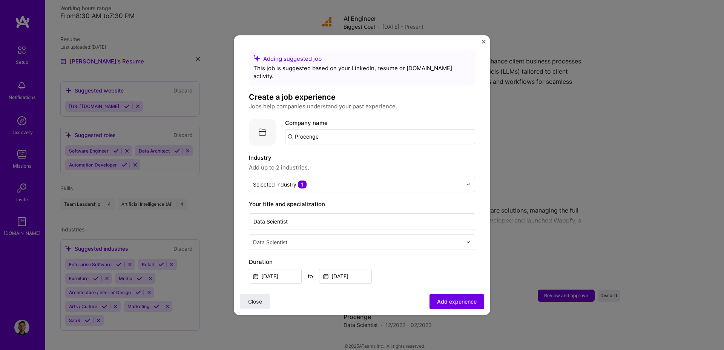
click at [318, 129] on input "Procenge" at bounding box center [380, 136] width 190 height 15
type input "Procenge"
click at [323, 154] on span "Add company" at bounding box center [306, 158] width 36 height 8
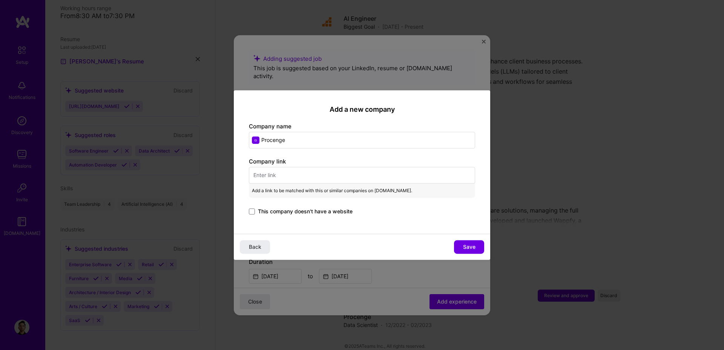
click at [295, 177] on input "text" at bounding box center [362, 175] width 226 height 17
paste input "[URL][DOMAIN_NAME]"
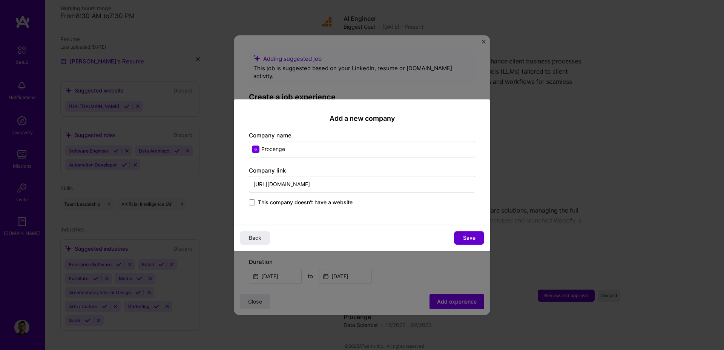
type input "[URL][DOMAIN_NAME]"
click at [464, 234] on span "Save" at bounding box center [469, 238] width 12 height 8
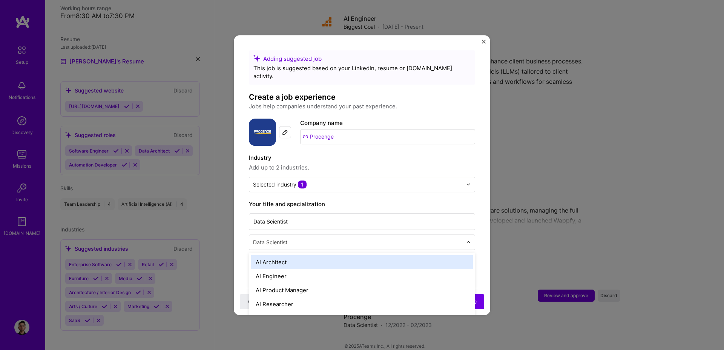
click at [289, 238] on input "text" at bounding box center [358, 242] width 211 height 8
type input "data"
click at [285, 255] on div "Data Analyst" at bounding box center [362, 262] width 222 height 14
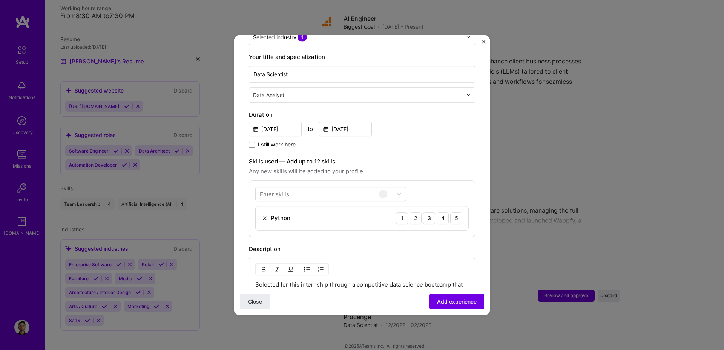
scroll to position [226, 0]
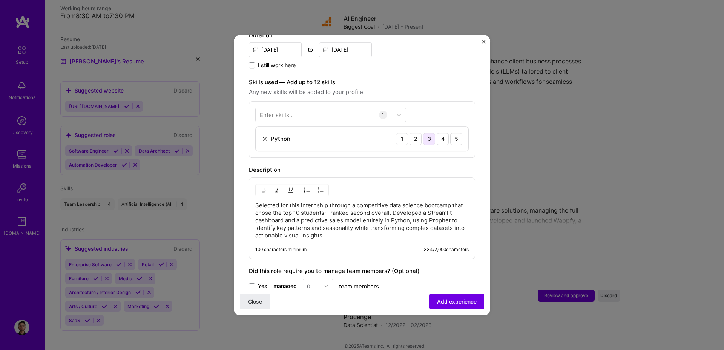
click at [427, 133] on div "3" at bounding box center [429, 139] width 12 height 12
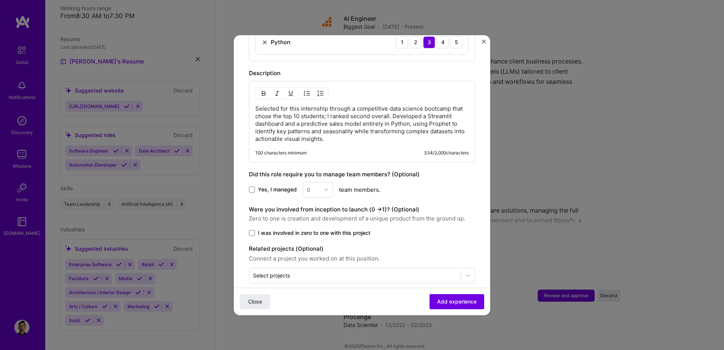
scroll to position [326, 0]
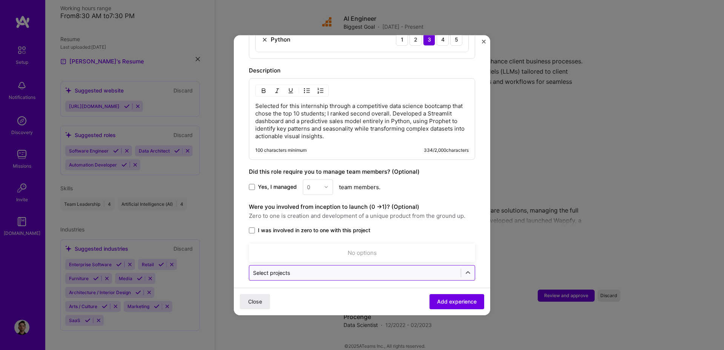
click at [343, 269] on input "text" at bounding box center [355, 273] width 204 height 8
click at [446, 295] on button "Add experience" at bounding box center [457, 300] width 55 height 15
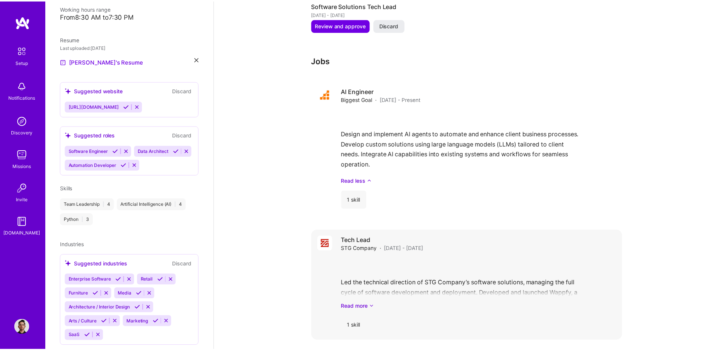
scroll to position [667, 0]
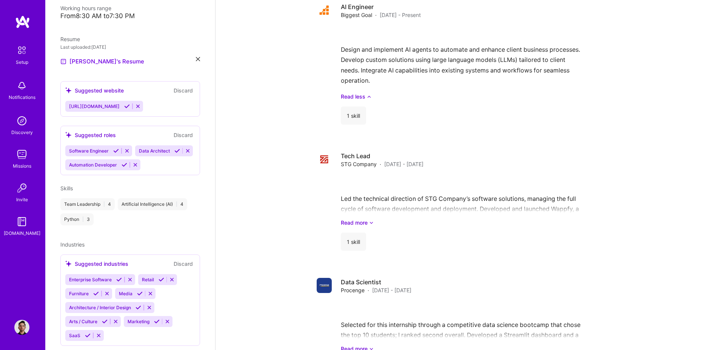
click at [126, 167] on icon at bounding box center [124, 165] width 6 height 6
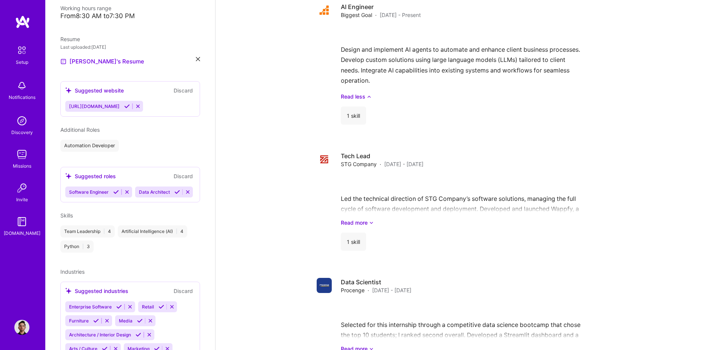
click at [130, 103] on icon at bounding box center [127, 106] width 6 height 6
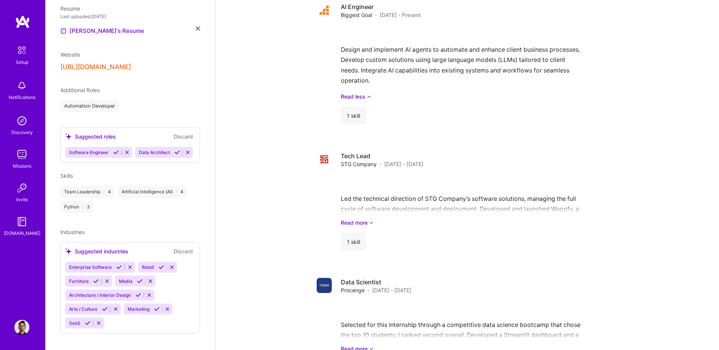
scroll to position [224, 0]
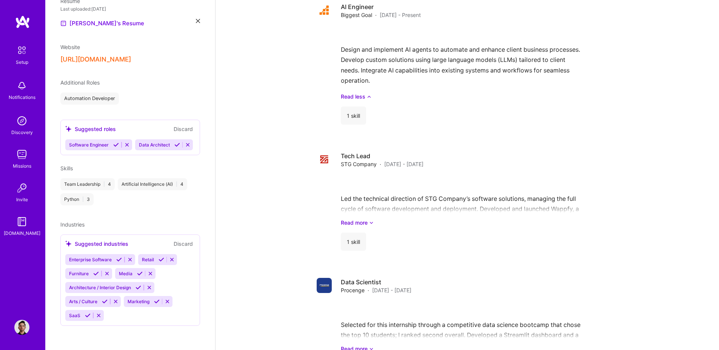
click at [156, 301] on icon at bounding box center [157, 301] width 6 height 6
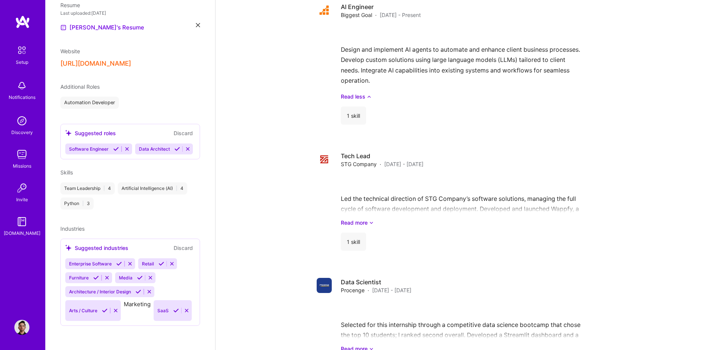
click at [87, 316] on div "Enterprise Software Retail Furniture Media Architecture / Interior Design Arts …" at bounding box center [130, 289] width 130 height 63
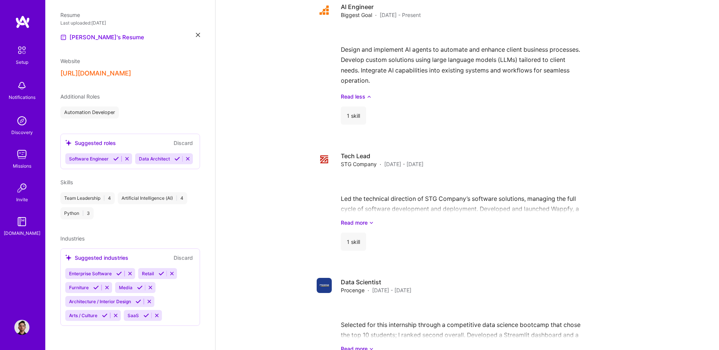
scroll to position [210, 0]
click at [146, 315] on icon at bounding box center [146, 315] width 6 height 6
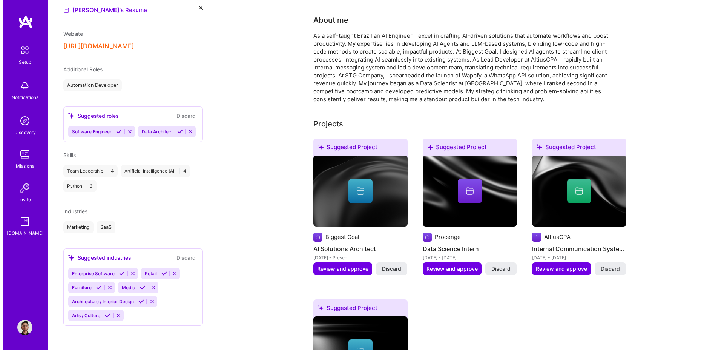
scroll to position [165, 0]
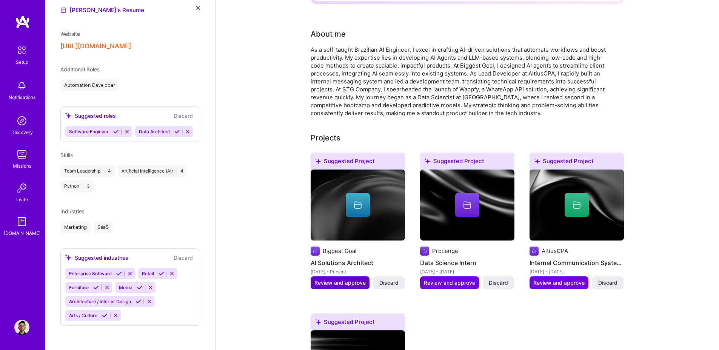
click at [341, 279] on span "Review and approve" at bounding box center [339, 283] width 51 height 8
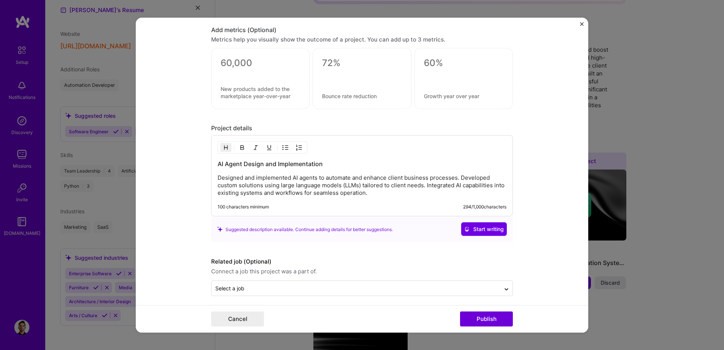
scroll to position [532, 0]
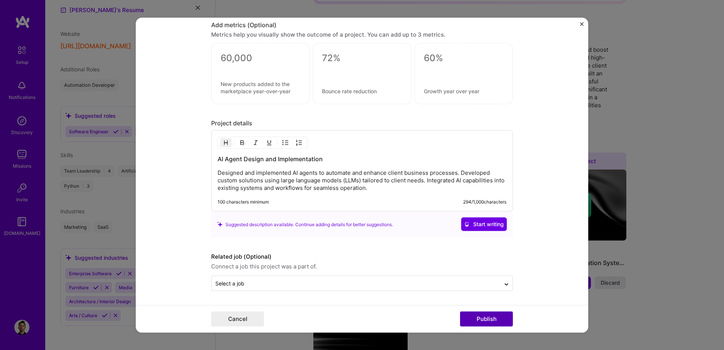
click at [487, 318] on button "Publish" at bounding box center [486, 318] width 53 height 15
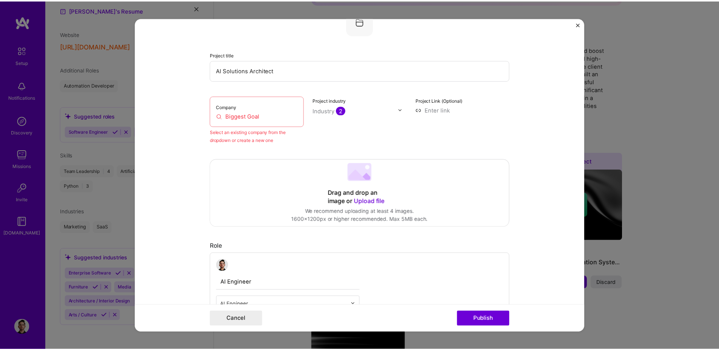
scroll to position [49, 0]
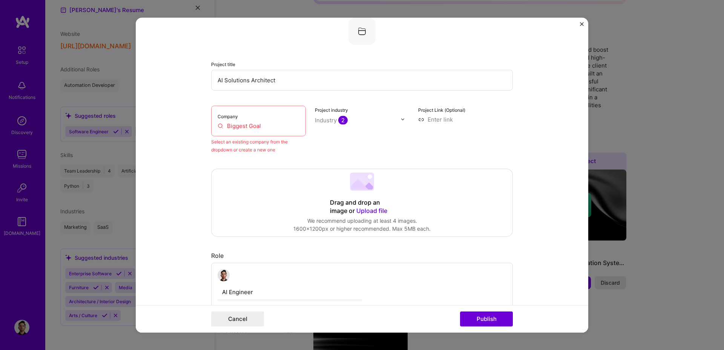
click at [267, 123] on input "Biggest Goal" at bounding box center [259, 125] width 82 height 8
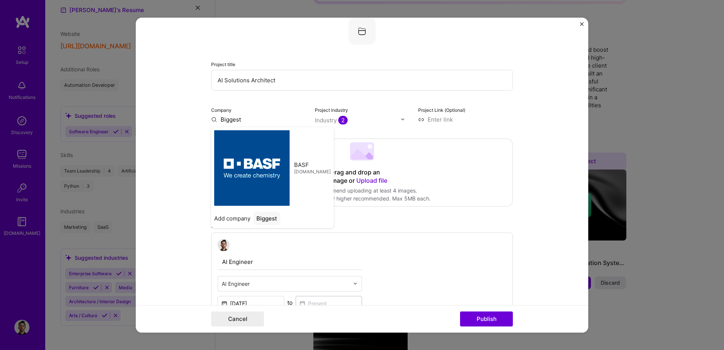
type input "Biggest"
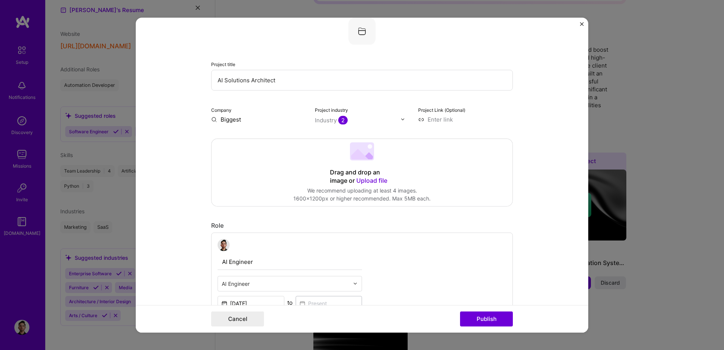
click at [562, 73] on form "Editing suggested project This project is suggested based on your LinkedIn, res…" at bounding box center [362, 174] width 453 height 315
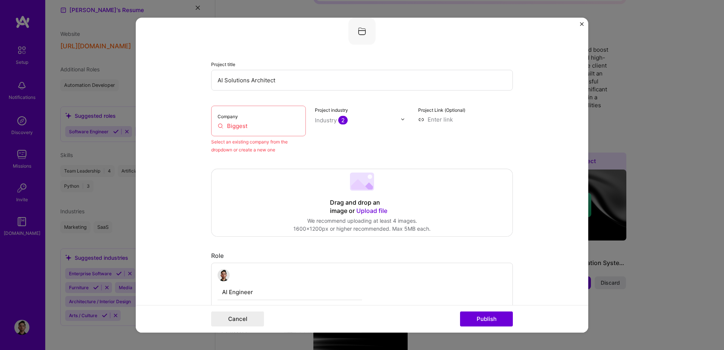
click at [582, 24] on img "Close" at bounding box center [582, 24] width 4 height 4
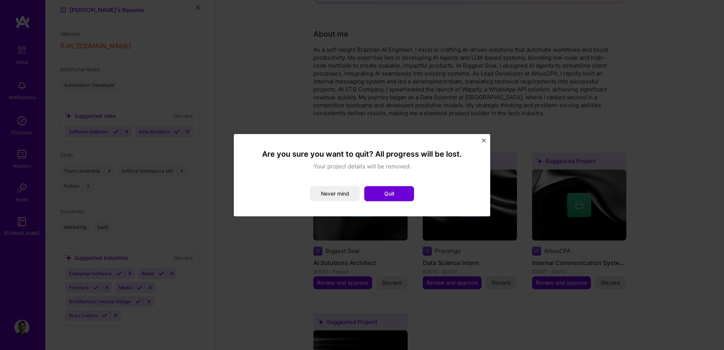
click at [482, 139] on img "Close" at bounding box center [484, 140] width 4 height 4
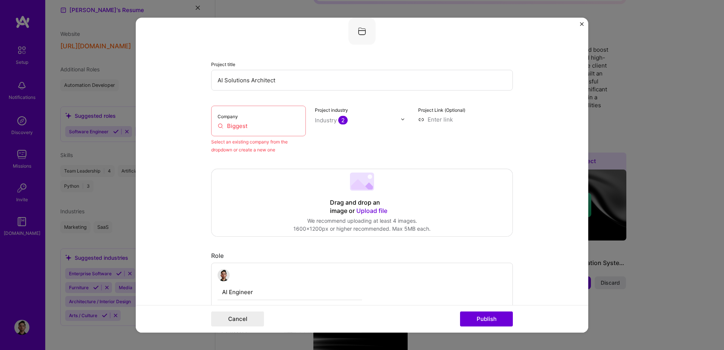
click at [582, 22] on img "Close" at bounding box center [582, 24] width 4 height 4
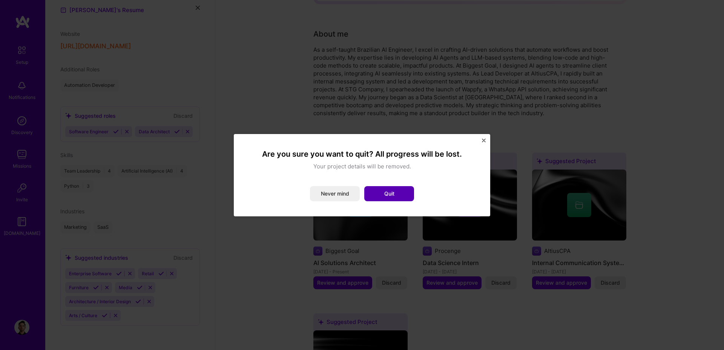
click at [388, 195] on button "Quit" at bounding box center [389, 193] width 50 height 15
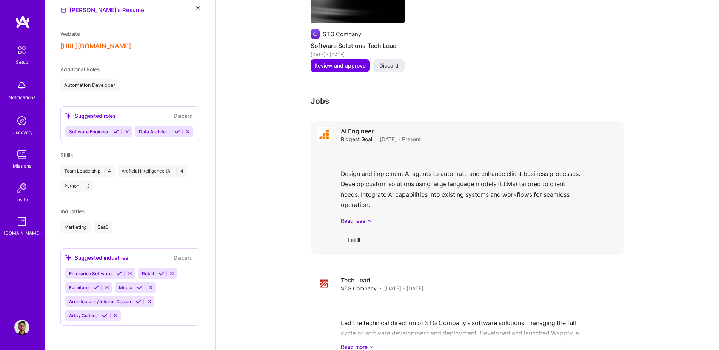
scroll to position [543, 0]
click at [367, 151] on div "Design and implement AI agents to automate and enhance client business processe…" at bounding box center [479, 185] width 277 height 75
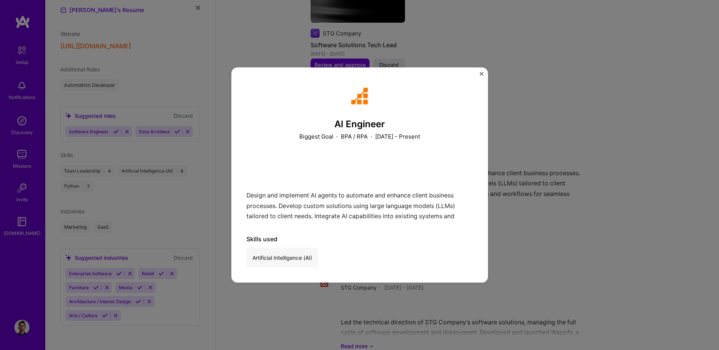
click at [533, 104] on div "AI Engineer Biggest Goal · BPA / RPA · [DATE] - Present Design and implement AI…" at bounding box center [359, 175] width 719 height 350
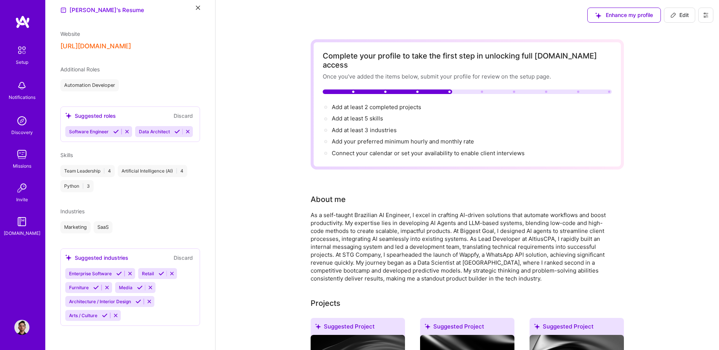
click at [110, 178] on div "Team Leadership | 4 Artificial Intelligence (AI) | 4 Python | 3" at bounding box center [130, 178] width 140 height 27
click at [120, 169] on div "Artificial Intelligence (AI) | 4" at bounding box center [152, 171] width 69 height 12
click at [81, 168] on div "Team Leadership | 4" at bounding box center [87, 171] width 54 height 12
click at [708, 14] on button at bounding box center [705, 15] width 15 height 15
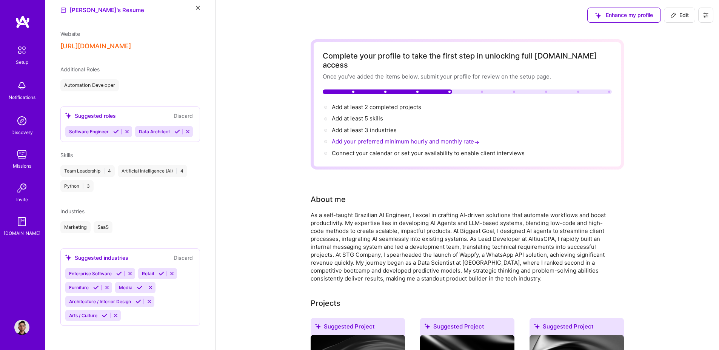
click at [366, 138] on span "Add your preferred minimum hourly and monthly rate →" at bounding box center [406, 141] width 149 height 7
select select "US"
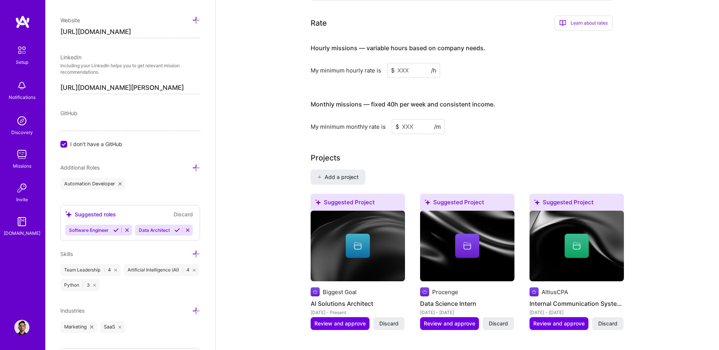
scroll to position [502, 0]
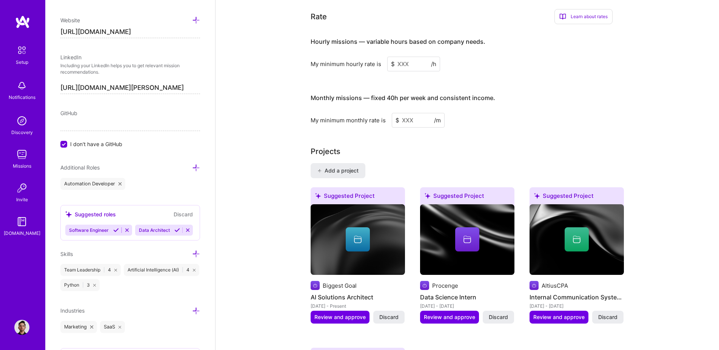
click at [408, 57] on input at bounding box center [413, 64] width 53 height 15
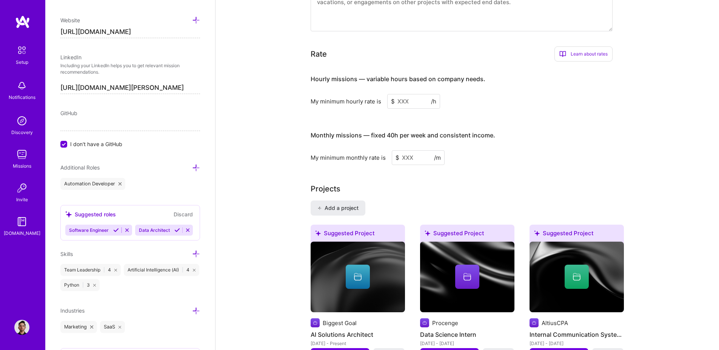
scroll to position [412, 0]
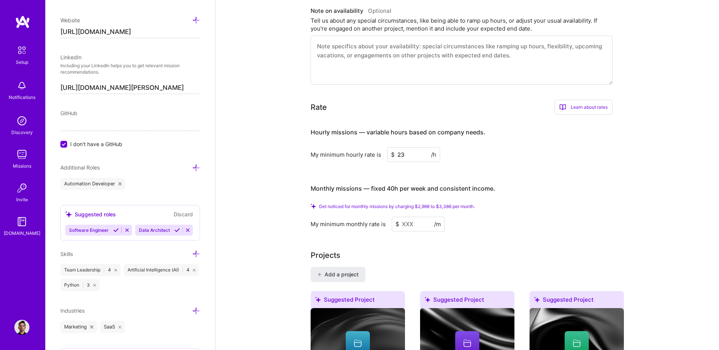
type input "23"
click at [409, 218] on input at bounding box center [418, 224] width 53 height 15
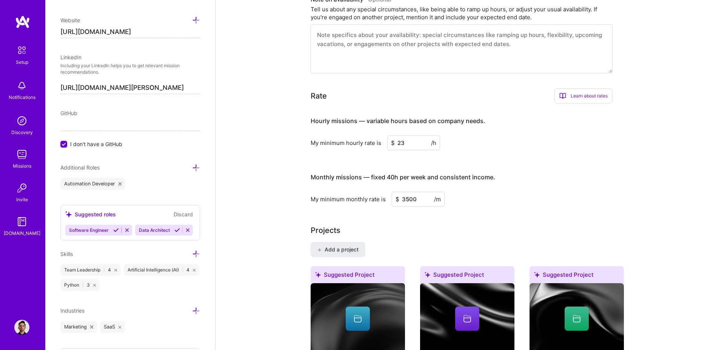
type input "3500"
click at [570, 172] on h3 "Monthly missions — fixed 40h per week and consistent income." at bounding box center [461, 176] width 302 height 23
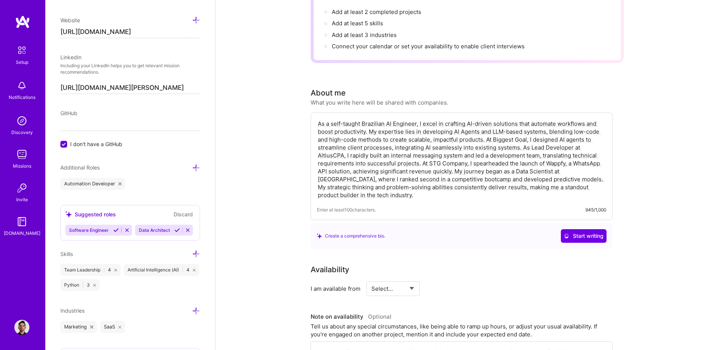
scroll to position [0, 0]
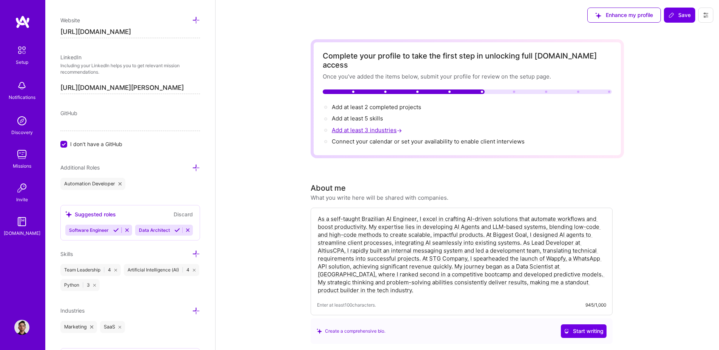
click at [352, 126] on span "Add at least 3 industries →" at bounding box center [368, 129] width 72 height 7
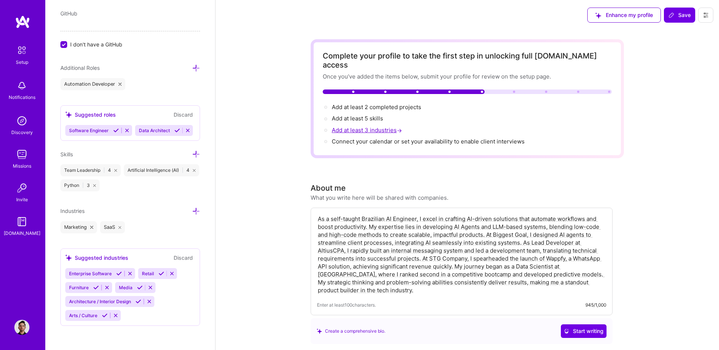
scroll to position [481, 0]
click at [167, 303] on div "Enterprise Software Retail Furniture Media Architecture / Interior Design Arts …" at bounding box center [130, 294] width 130 height 53
click at [117, 273] on icon at bounding box center [119, 273] width 6 height 6
click at [351, 126] on span "Add at least 3 industries →" at bounding box center [368, 129] width 72 height 7
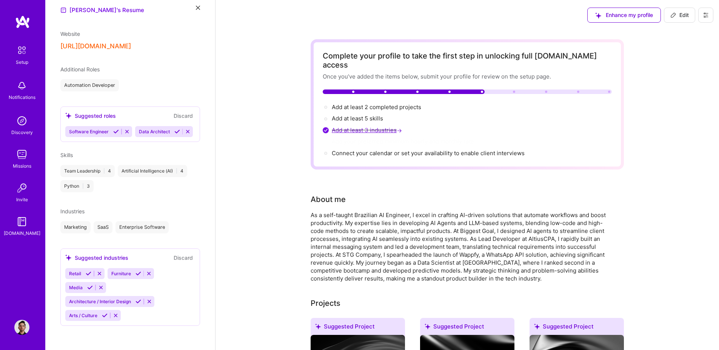
scroll to position [237, 0]
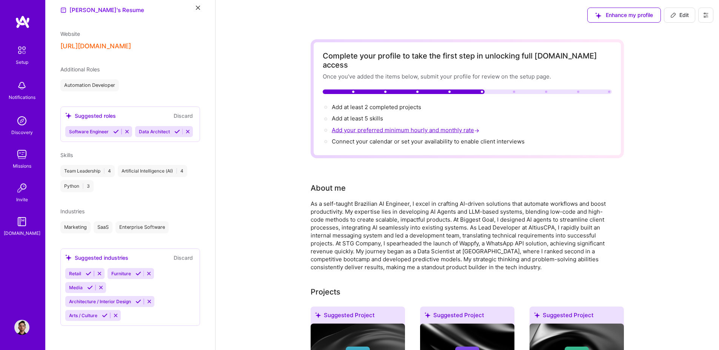
click at [370, 126] on span "Add your preferred minimum hourly and monthly rate →" at bounding box center [406, 129] width 149 height 7
select select "US"
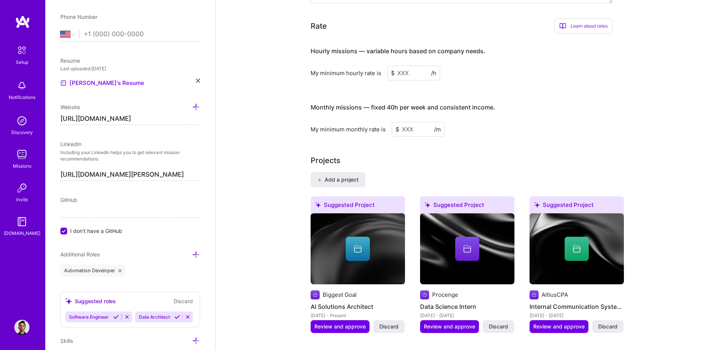
scroll to position [491, 0]
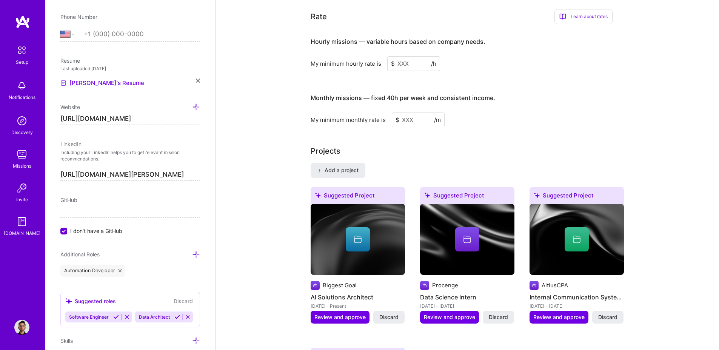
click at [405, 56] on input at bounding box center [413, 63] width 53 height 15
click at [407, 56] on input at bounding box center [413, 63] width 53 height 15
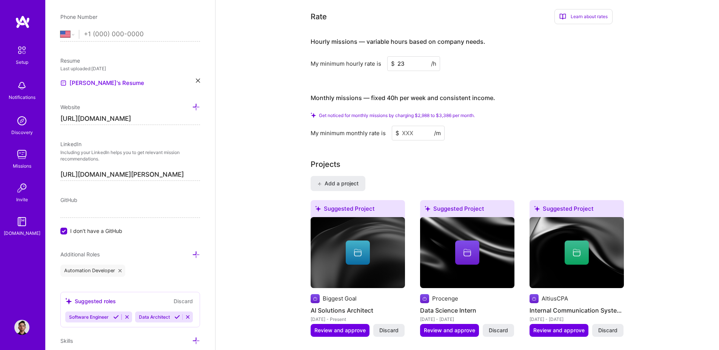
type input "23"
click at [408, 126] on input at bounding box center [418, 133] width 53 height 15
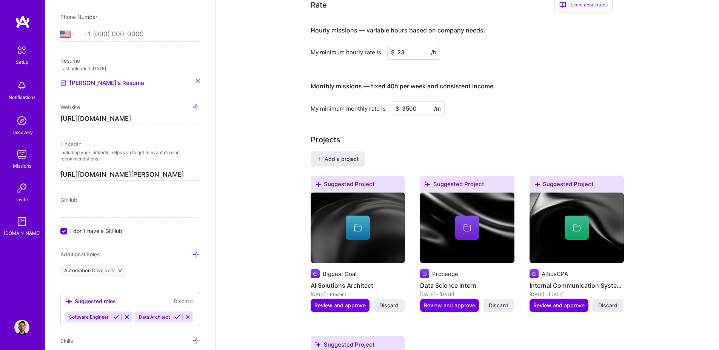
type input "3500"
click at [524, 88] on h3 "Monthly missions — fixed 40h per week and consistent income." at bounding box center [461, 86] width 302 height 23
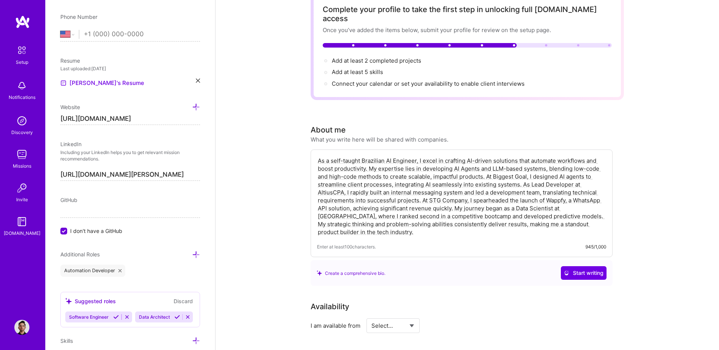
scroll to position [0, 0]
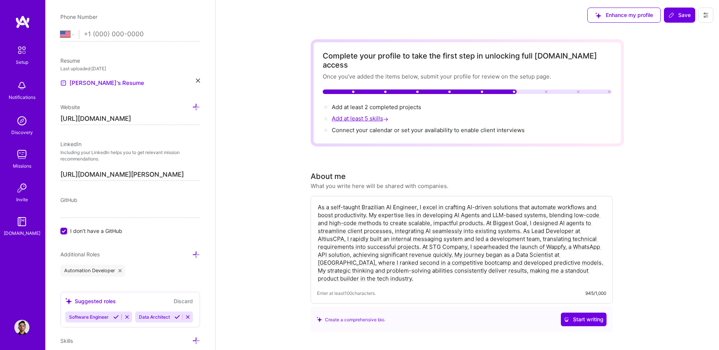
click at [354, 115] on span "Add at least 5 skills →" at bounding box center [361, 118] width 58 height 7
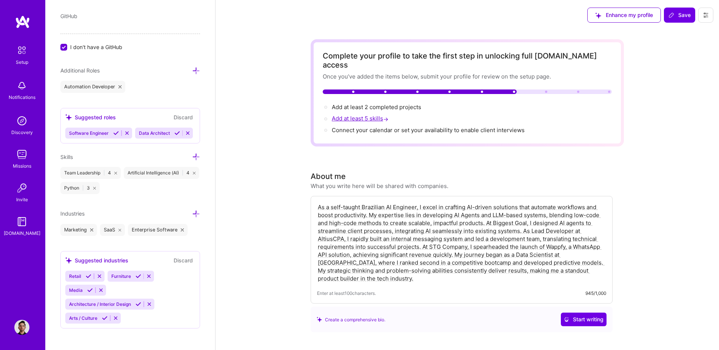
scroll to position [481, 0]
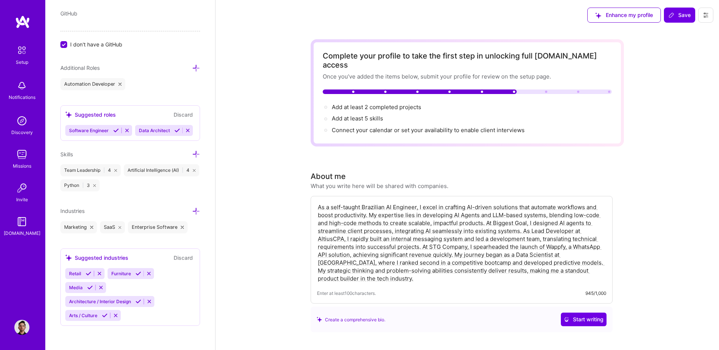
click at [192, 210] on icon at bounding box center [196, 211] width 8 height 8
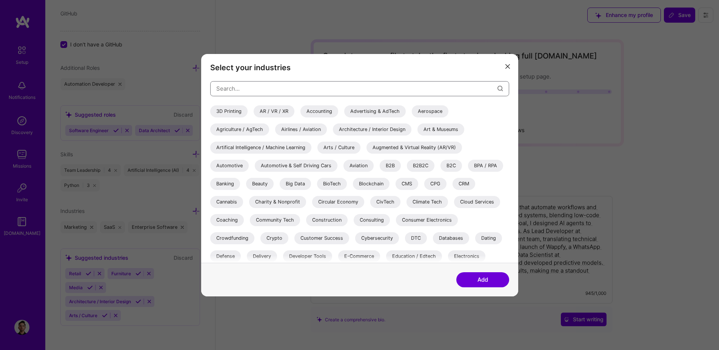
click at [286, 84] on input "modal" at bounding box center [356, 88] width 281 height 19
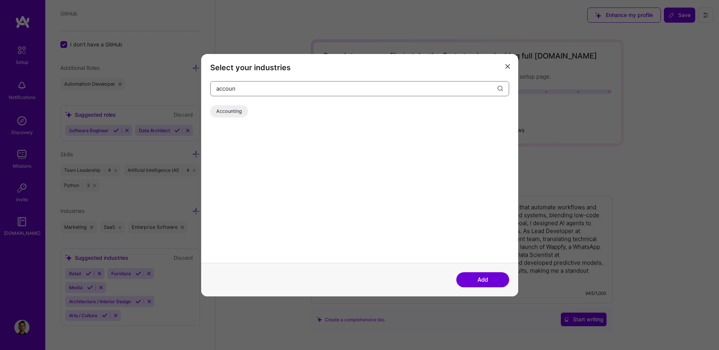
type input "accoun"
click at [221, 109] on div "Accounting" at bounding box center [229, 111] width 38 height 12
click at [487, 279] on button "Add" at bounding box center [482, 279] width 53 height 15
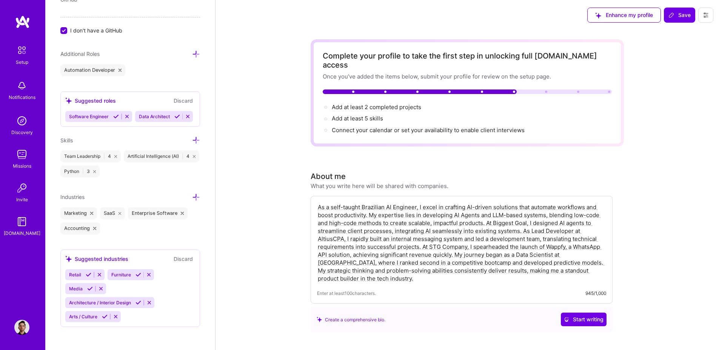
click at [182, 215] on icon at bounding box center [182, 213] width 3 height 3
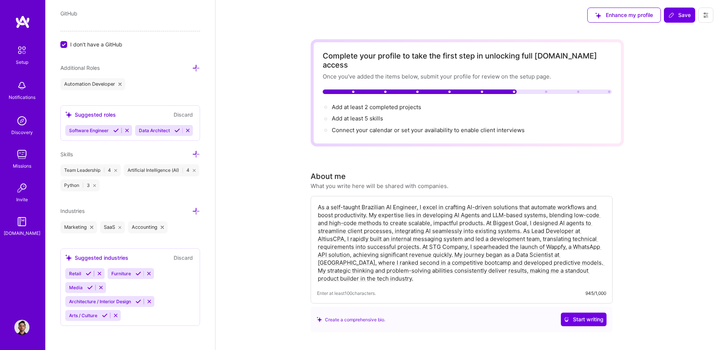
click at [192, 210] on icon at bounding box center [196, 211] width 8 height 8
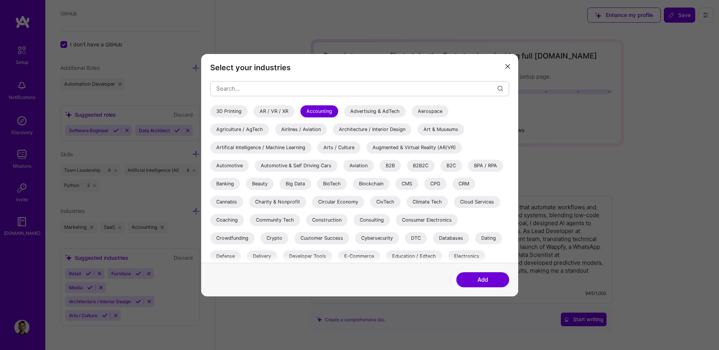
click at [466, 186] on div "CRM" at bounding box center [463, 183] width 23 height 12
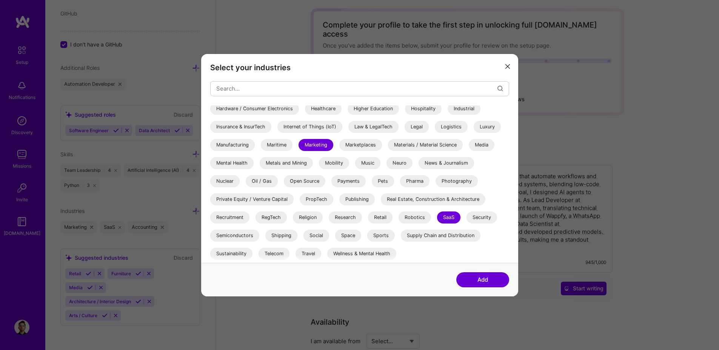
scroll to position [45, 0]
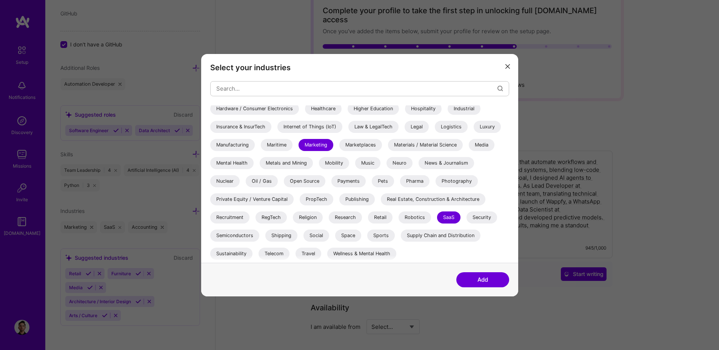
click at [276, 253] on div "Telecom" at bounding box center [273, 253] width 31 height 12
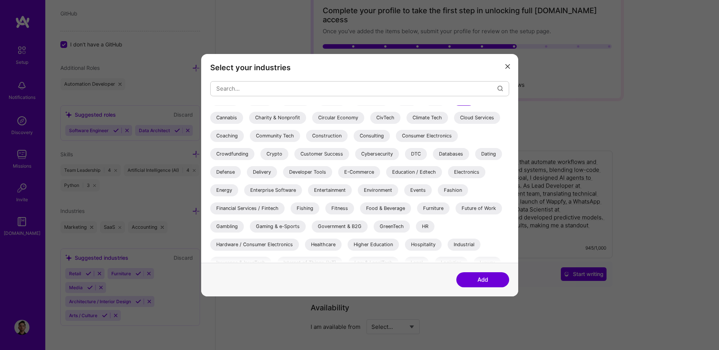
scroll to position [0, 0]
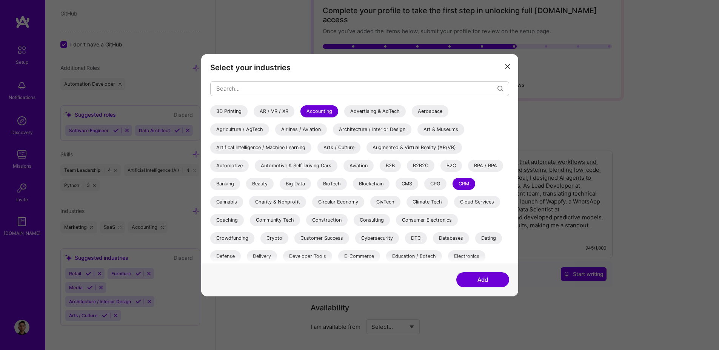
click at [328, 235] on div "Customer Success" at bounding box center [321, 238] width 55 height 12
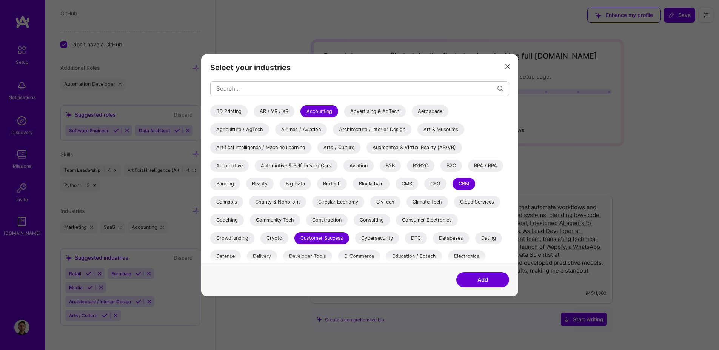
click at [294, 148] on div "Artifical Intelligence / Machine Learning" at bounding box center [260, 147] width 101 height 12
click at [479, 283] on button "Add" at bounding box center [482, 279] width 53 height 15
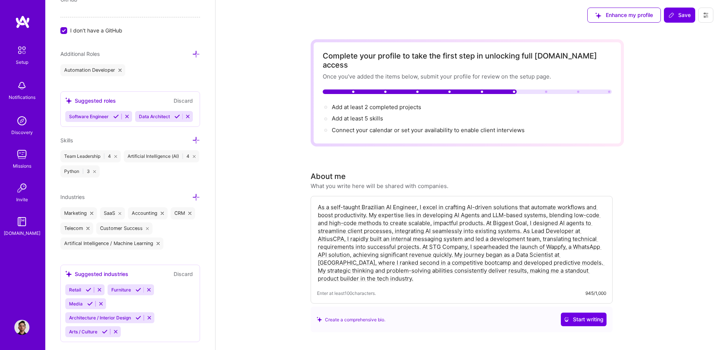
click at [192, 144] on icon at bounding box center [196, 140] width 8 height 8
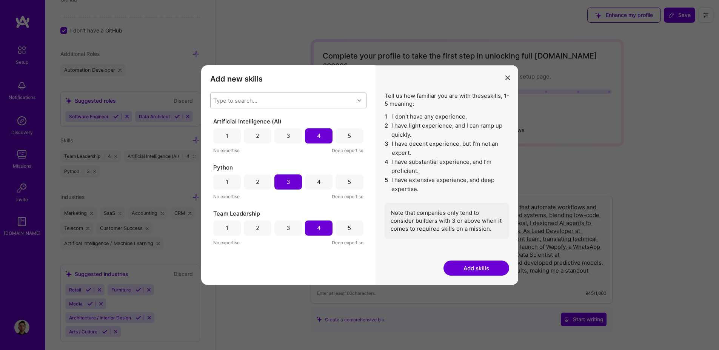
click at [310, 100] on div "Type to search..." at bounding box center [282, 100] width 144 height 15
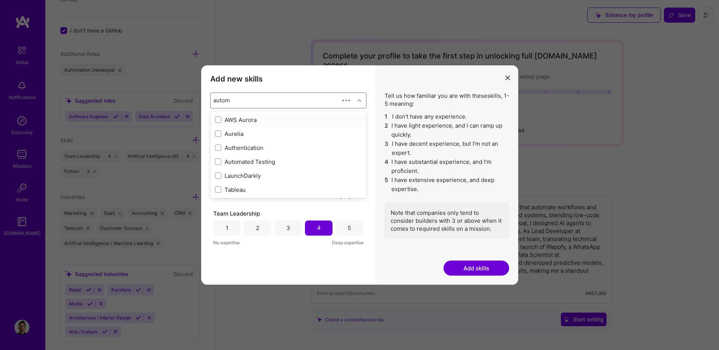
type input "automa"
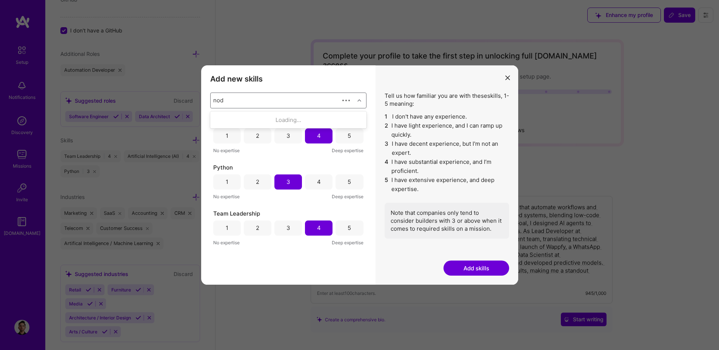
type input "node"
click at [233, 121] on div "Node.js" at bounding box center [288, 120] width 147 height 8
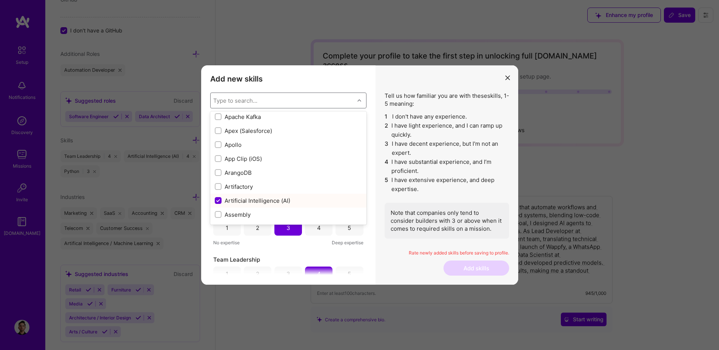
scroll to position [453, 0]
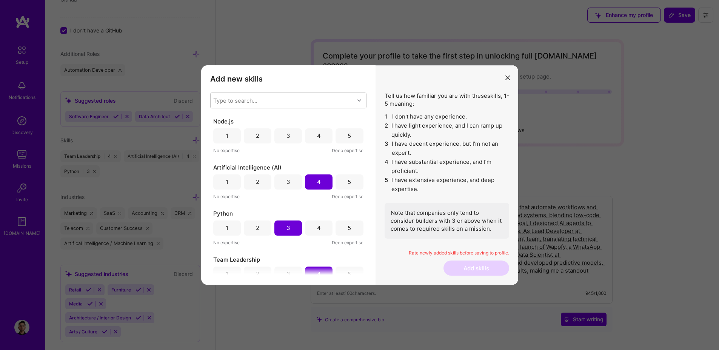
click at [415, 199] on div "Tell us how familiar you are with these skills , 1-5 meaning: 1 I don't have an…" at bounding box center [446, 165] width 124 height 147
click at [284, 137] on div "3" at bounding box center [288, 135] width 28 height 15
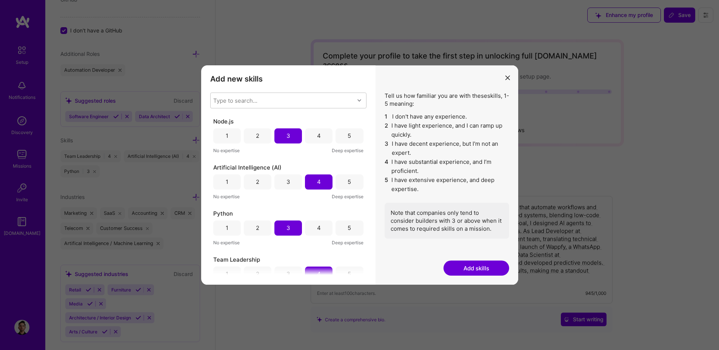
click at [476, 268] on button "Add skills" at bounding box center [476, 267] width 66 height 15
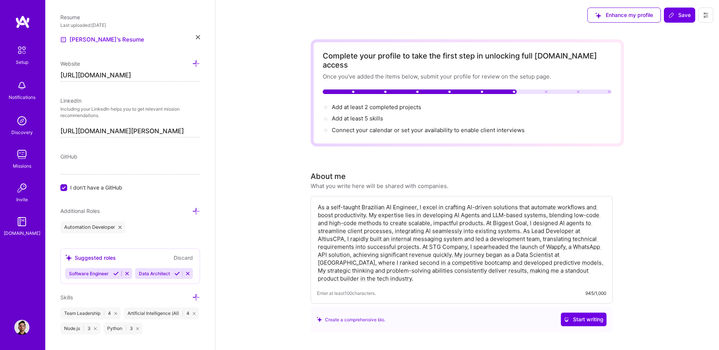
scroll to position [300, 0]
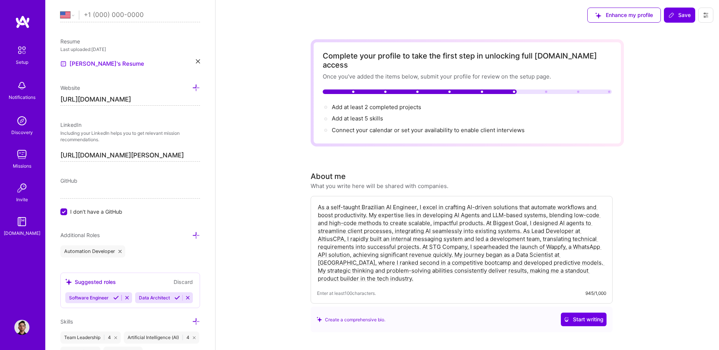
click at [192, 234] on icon at bounding box center [196, 235] width 8 height 8
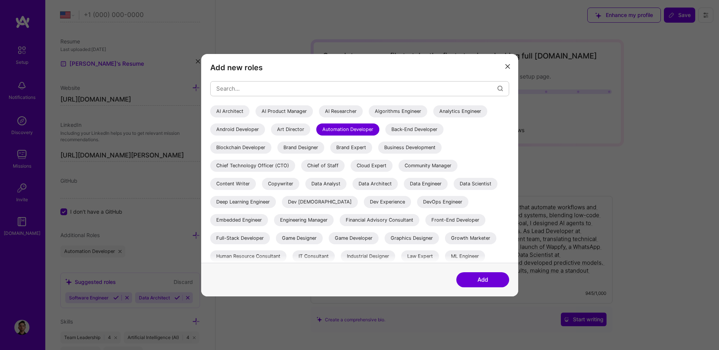
click at [160, 236] on div "Add new roles AI Architect AI Product Manager AI Researcher Algorithms Engineer…" at bounding box center [359, 175] width 719 height 350
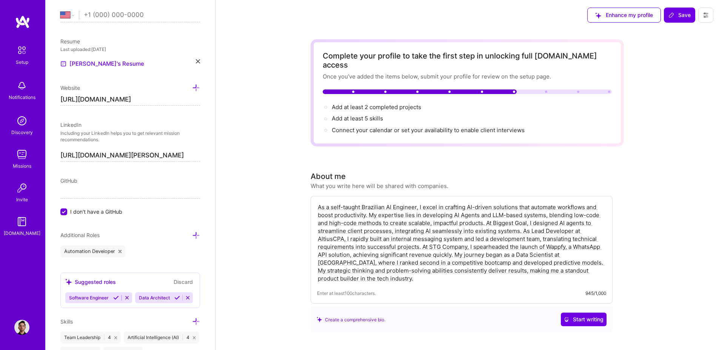
click at [115, 298] on icon at bounding box center [116, 298] width 6 height 6
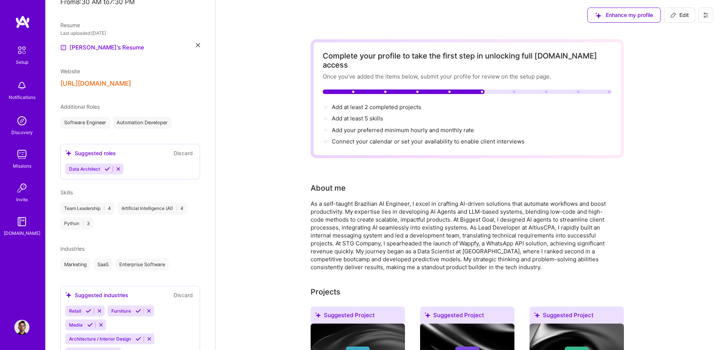
scroll to position [223, 0]
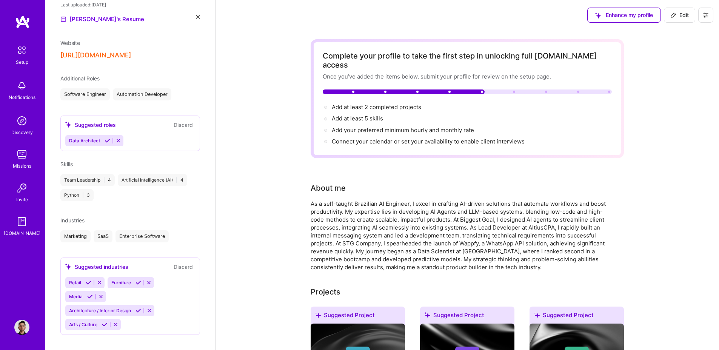
click at [196, 190] on div "[PERSON_NAME] AI Engineer 2 Years Experience Location [GEOGRAPHIC_DATA], [GEOGR…" at bounding box center [130, 175] width 170 height 350
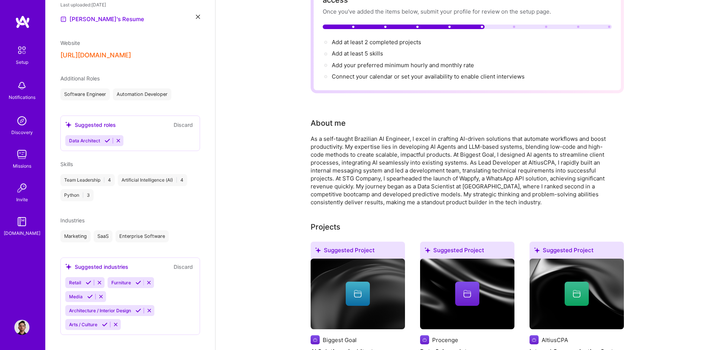
scroll to position [0, 0]
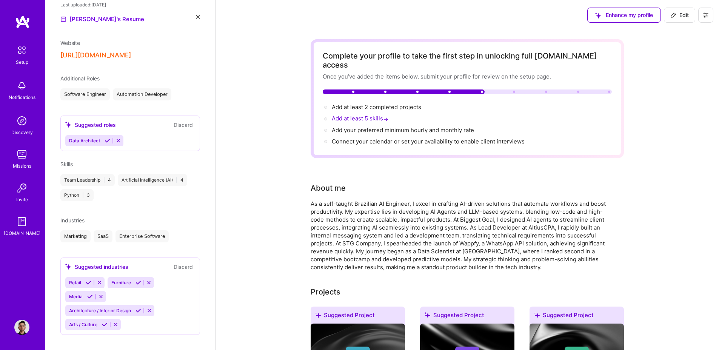
click at [354, 115] on span "Add at least 5 skills →" at bounding box center [361, 118] width 58 height 7
select select "US"
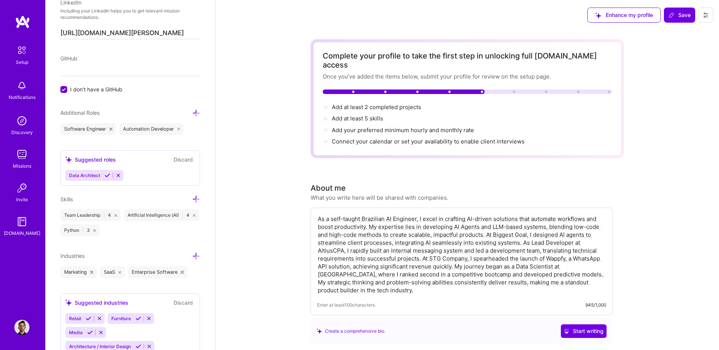
scroll to position [377, 0]
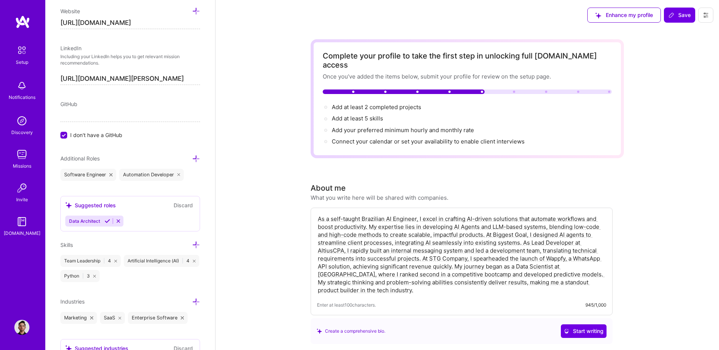
click at [107, 24] on input "[URL][DOMAIN_NAME]" at bounding box center [130, 23] width 140 height 12
type input "https://"
click at [68, 135] on label "I don't have a GitHub" at bounding box center [130, 135] width 140 height 8
click at [68, 135] on input "I don't have a GitHub" at bounding box center [64, 135] width 7 height 7
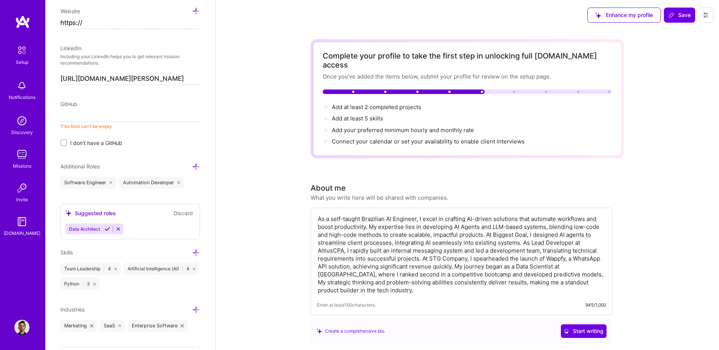
click at [85, 117] on input at bounding box center [130, 116] width 140 height 12
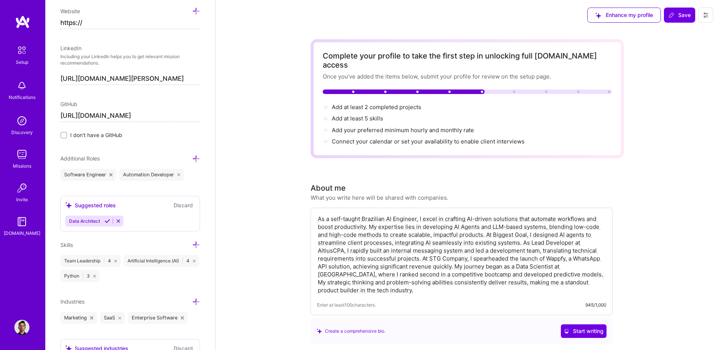
type input "[URL][DOMAIN_NAME]"
click at [192, 128] on div "GitHub [URL][DOMAIN_NAME] I don't have a GitHub" at bounding box center [130, 119] width 140 height 39
click at [147, 26] on input "https://" at bounding box center [130, 23] width 140 height 12
type input "https://https:/"
click at [192, 160] on icon at bounding box center [196, 159] width 8 height 8
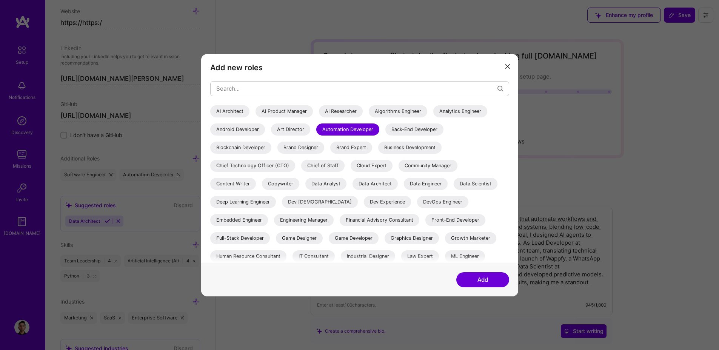
click at [233, 106] on div "AI Architect" at bounding box center [229, 111] width 39 height 12
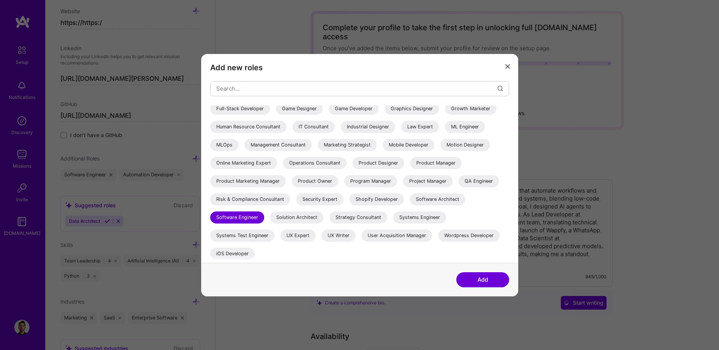
scroll to position [45, 0]
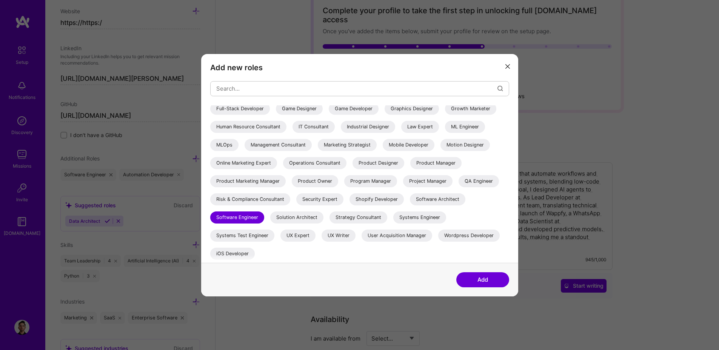
click at [469, 280] on button "Add" at bounding box center [482, 279] width 53 height 15
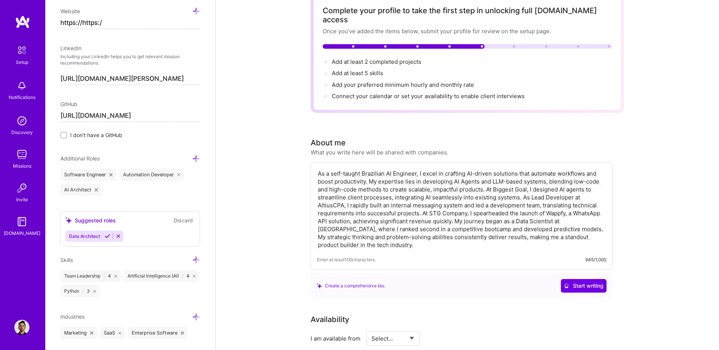
click at [192, 258] on icon at bounding box center [196, 260] width 8 height 8
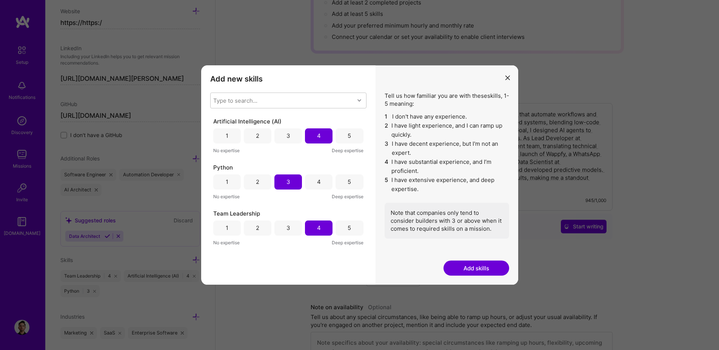
scroll to position [181, 0]
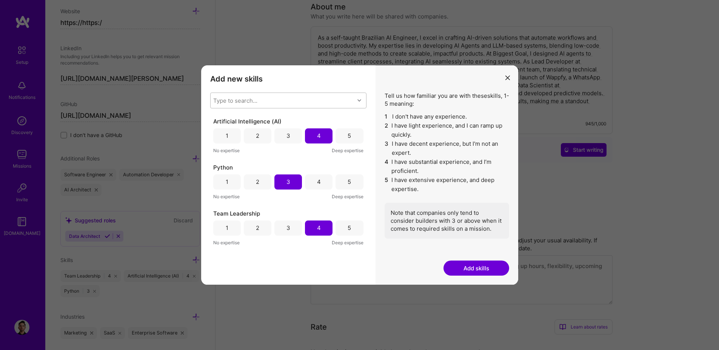
click at [284, 99] on div "Type to search..." at bounding box center [282, 100] width 144 height 15
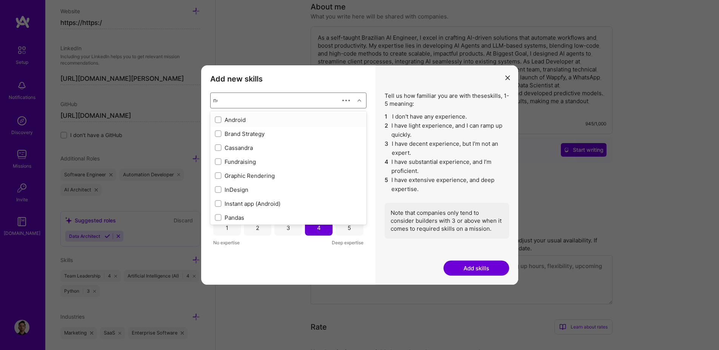
type input "node"
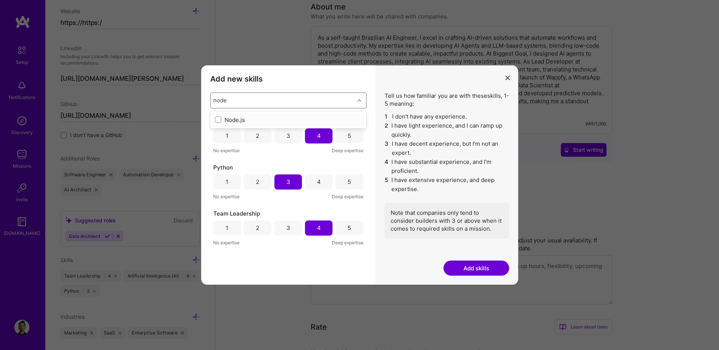
click at [240, 124] on div "Node.js" at bounding box center [288, 120] width 156 height 14
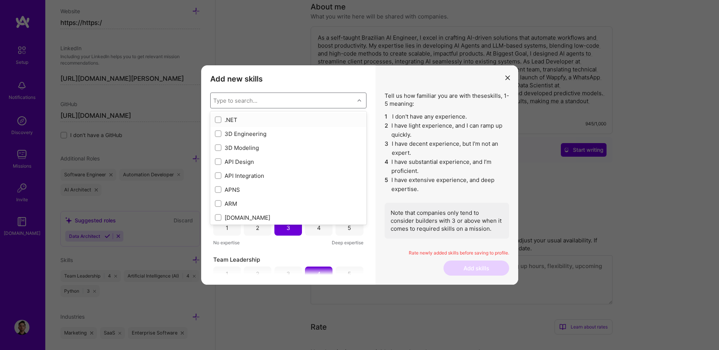
click at [234, 118] on div ".NET" at bounding box center [288, 120] width 147 height 8
click at [223, 120] on div ".NET" at bounding box center [288, 120] width 147 height 8
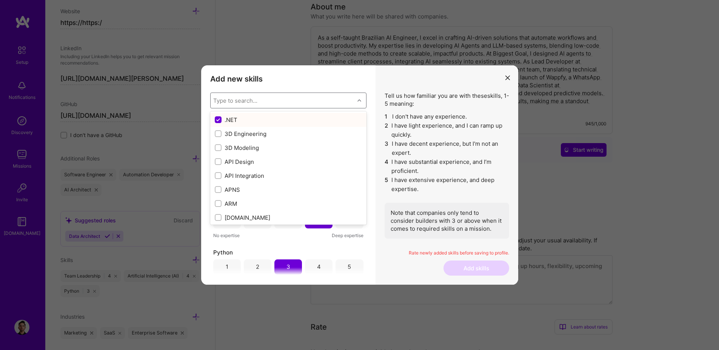
checkbox input "false"
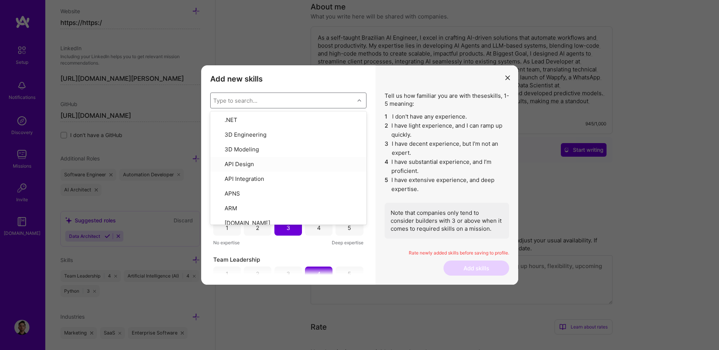
click at [403, 178] on li "5 I have extensive experience, and deep expertise." at bounding box center [446, 184] width 124 height 18
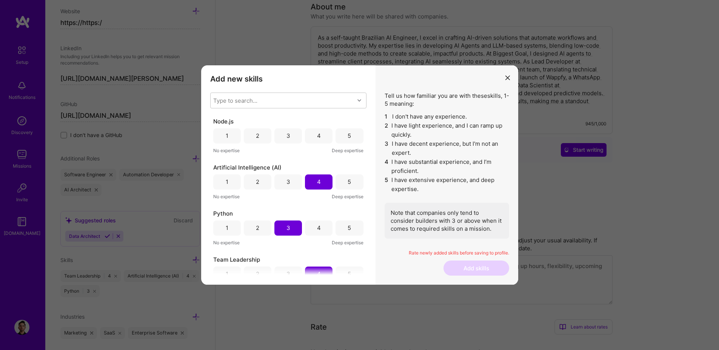
click at [289, 134] on div "3" at bounding box center [288, 135] width 28 height 15
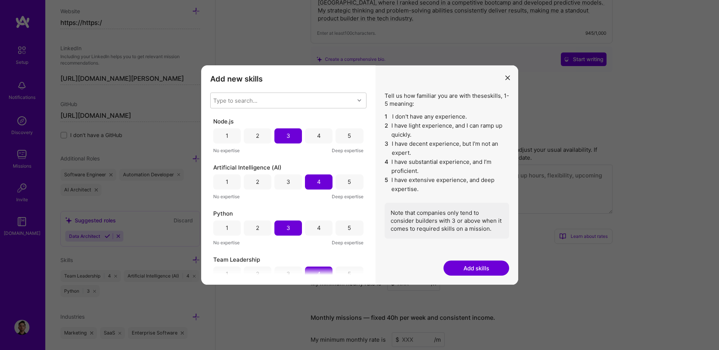
scroll to position [18, 0]
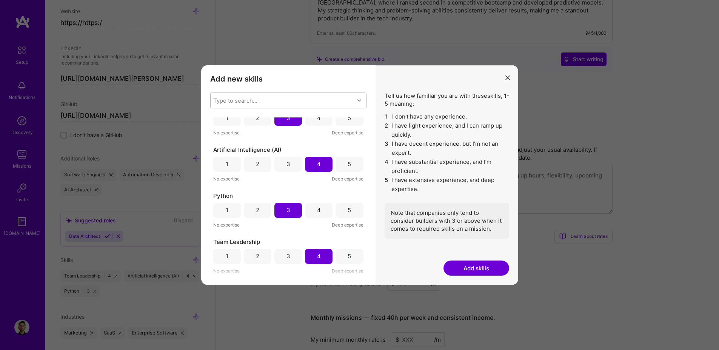
click at [268, 97] on div "Type to search..." at bounding box center [282, 100] width 144 height 15
type input "fron"
type input "back"
type input "full"
type input "b"
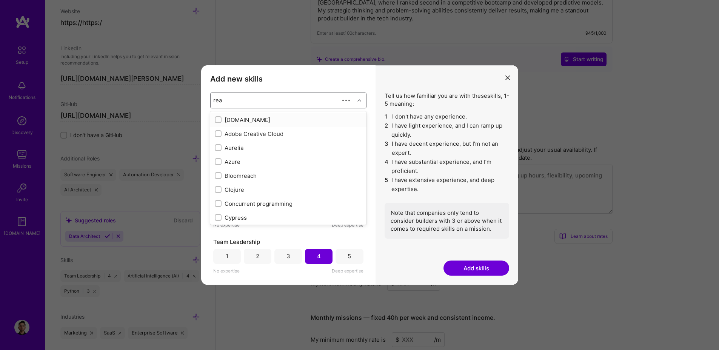
type input "reac"
click at [224, 150] on div "React" at bounding box center [288, 148] width 147 height 8
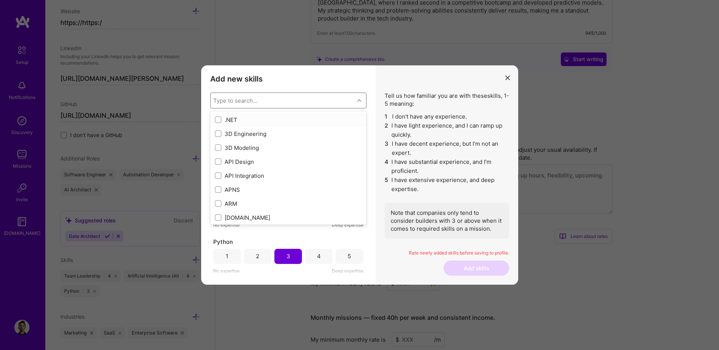
scroll to position [64, 0]
click at [406, 167] on li "4 I have substantial experience, and I’m proficient." at bounding box center [446, 166] width 124 height 18
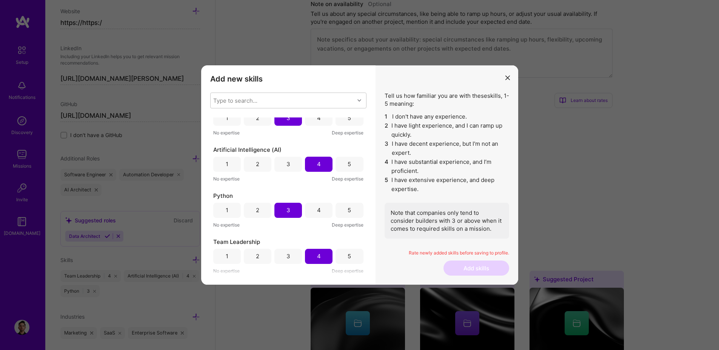
scroll to position [0, 0]
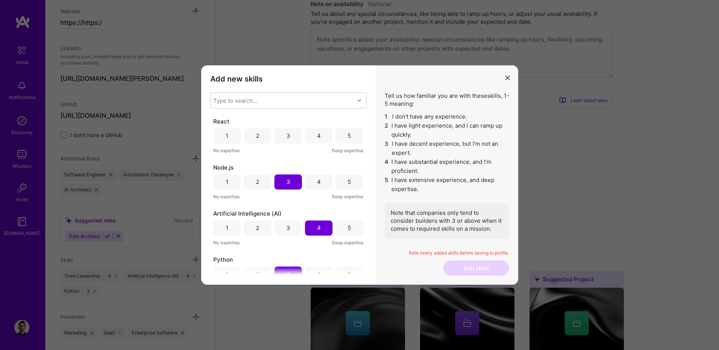
click at [287, 135] on div "3" at bounding box center [288, 136] width 4 height 8
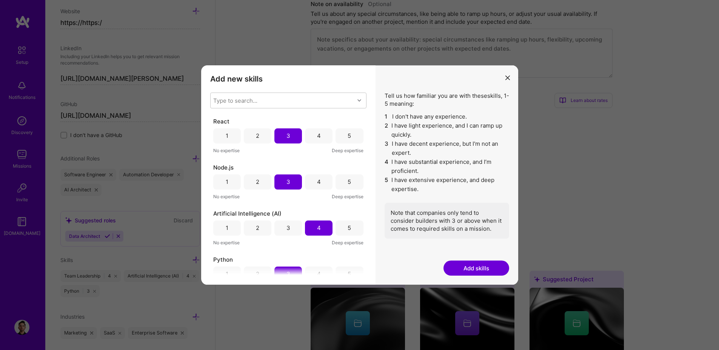
click at [263, 137] on div "2" at bounding box center [258, 135] width 28 height 15
click at [462, 268] on button "Add skills" at bounding box center [476, 267] width 66 height 15
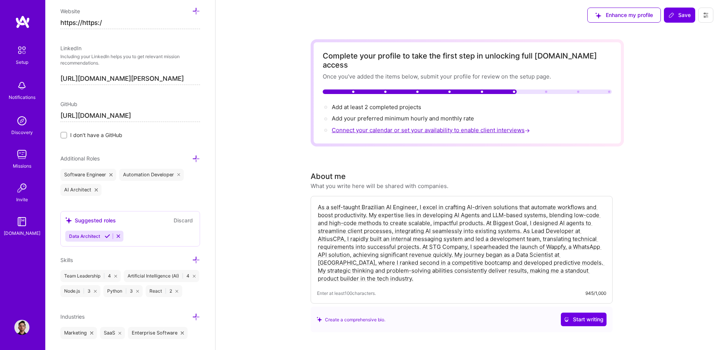
click at [358, 126] on span "Connect your calendar or set your availability to enable client interviews →" at bounding box center [432, 129] width 200 height 7
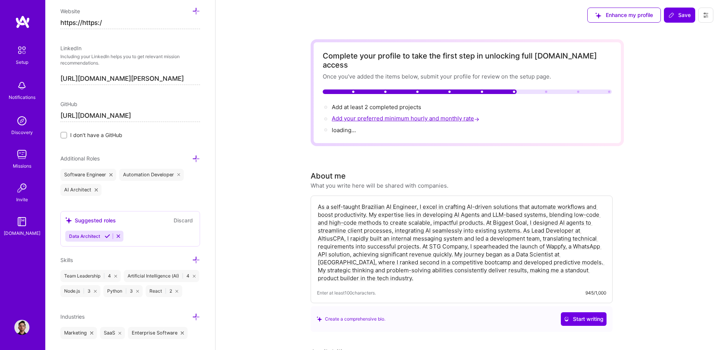
click at [364, 115] on span "Add your preferred minimum hourly and monthly rate →" at bounding box center [406, 118] width 149 height 7
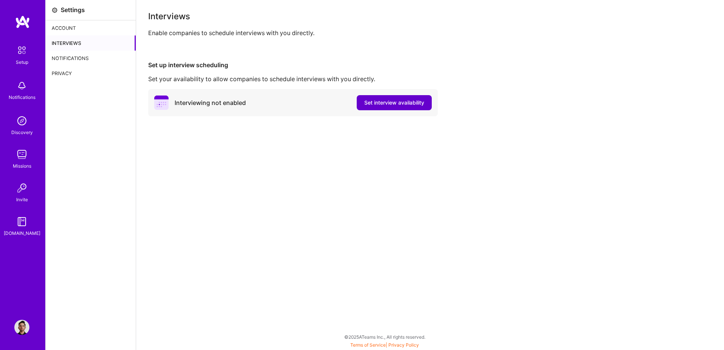
click at [385, 103] on span "Set interview availability" at bounding box center [394, 103] width 60 height 8
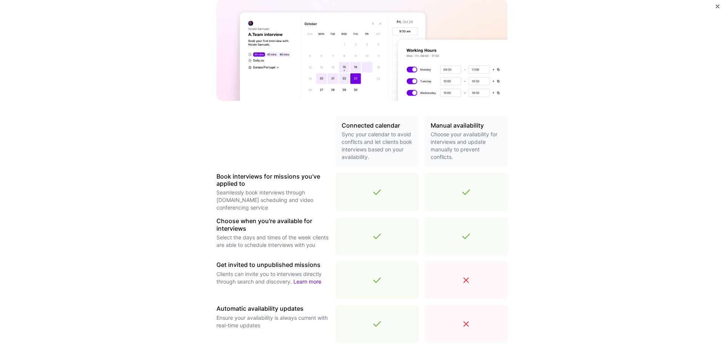
scroll to position [179, 0]
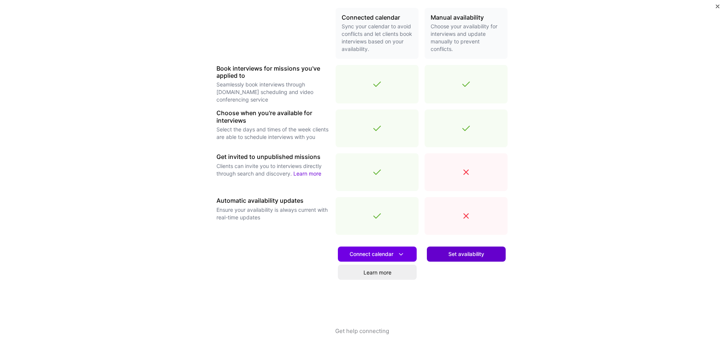
click at [471, 259] on button "Set availability" at bounding box center [466, 253] width 79 height 15
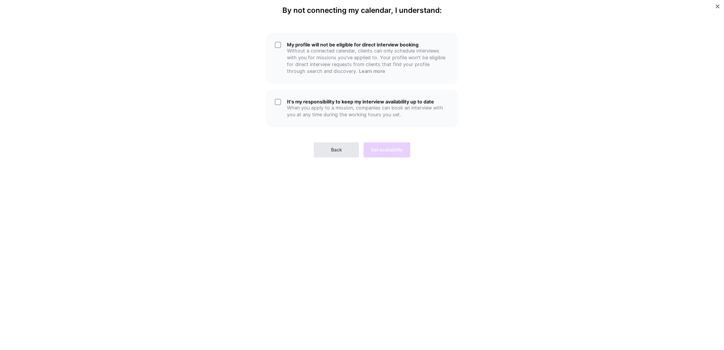
click at [329, 151] on button "Back" at bounding box center [336, 149] width 45 height 15
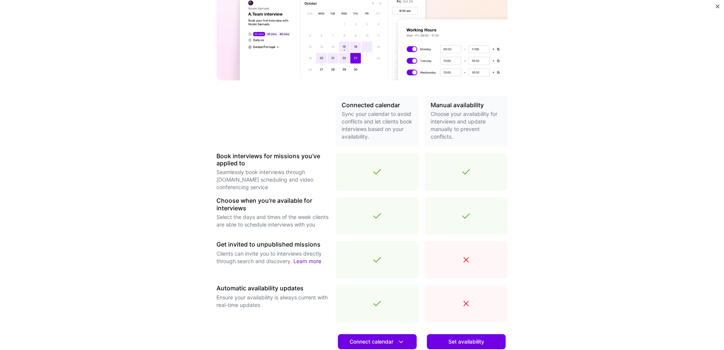
scroll to position [179, 0]
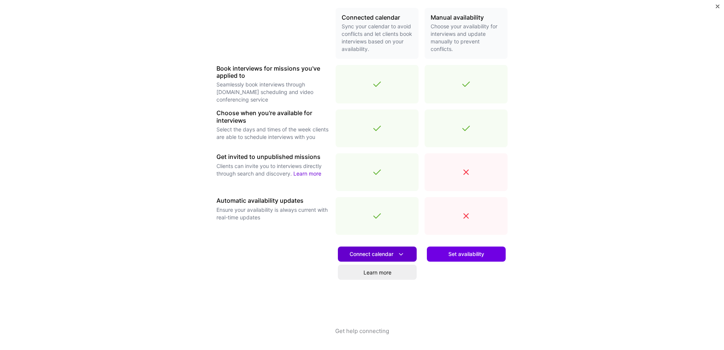
click at [355, 254] on span "Connect calendar" at bounding box center [377, 254] width 55 height 8
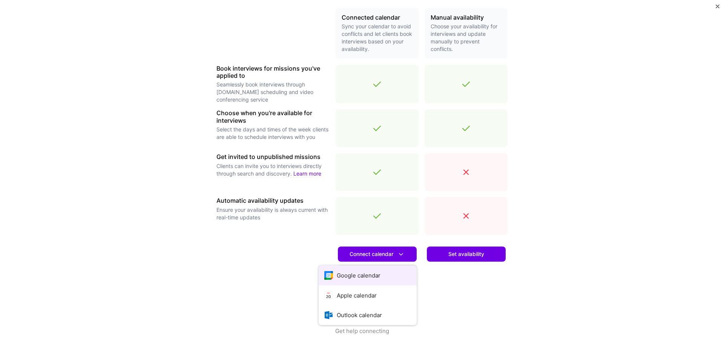
click at [355, 274] on button "Google calendar" at bounding box center [368, 275] width 98 height 20
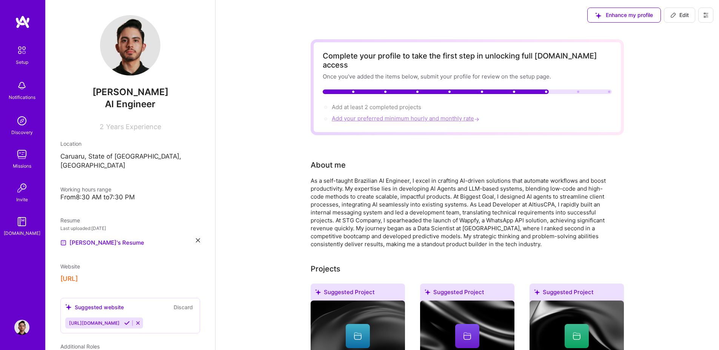
click at [356, 115] on span "Add your preferred minimum hourly and monthly rate →" at bounding box center [406, 118] width 149 height 7
select select "US"
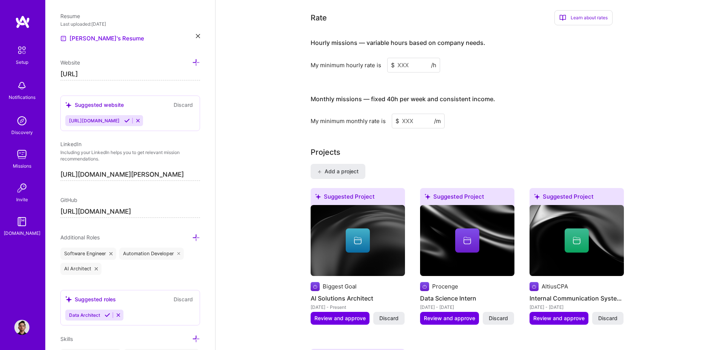
scroll to position [468, 0]
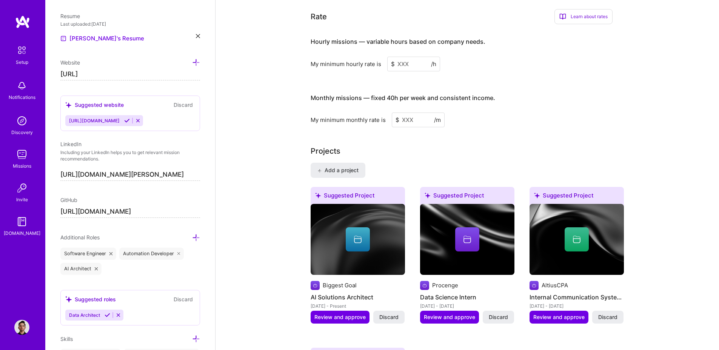
click at [413, 59] on input at bounding box center [413, 64] width 53 height 15
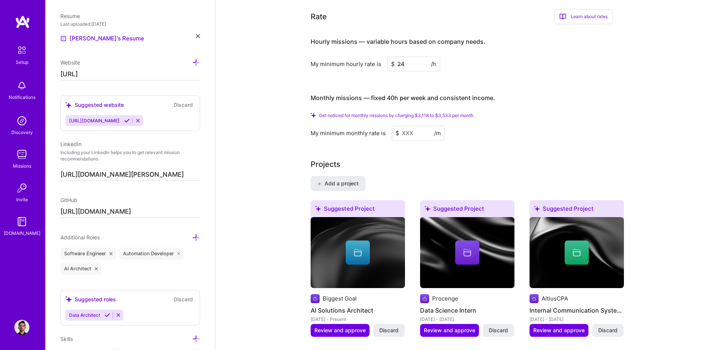
type input "24"
click at [419, 126] on input at bounding box center [418, 133] width 53 height 15
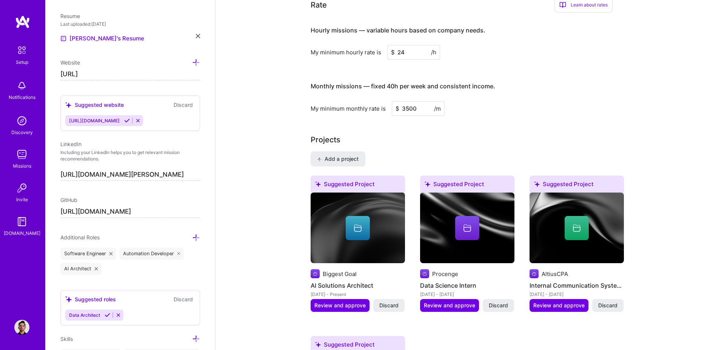
type input "3500"
click at [519, 101] on div "My minimum monthly rate is $ 3500 /m" at bounding box center [461, 108] width 302 height 15
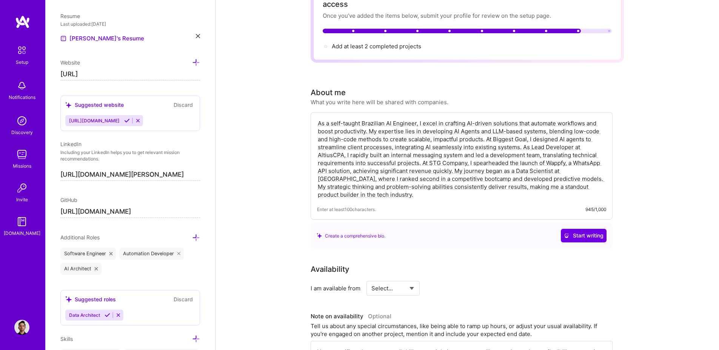
scroll to position [0, 0]
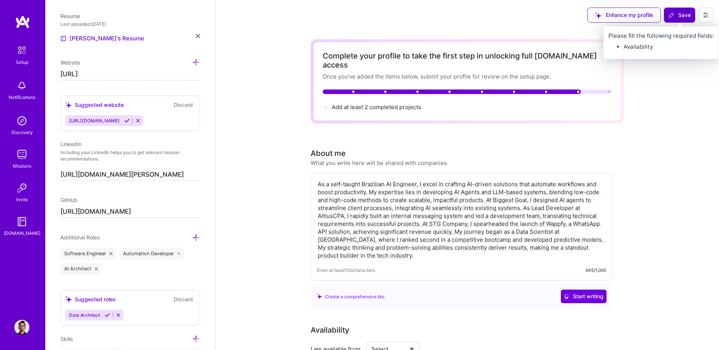
click at [684, 19] on span "Save" at bounding box center [679, 15] width 22 height 8
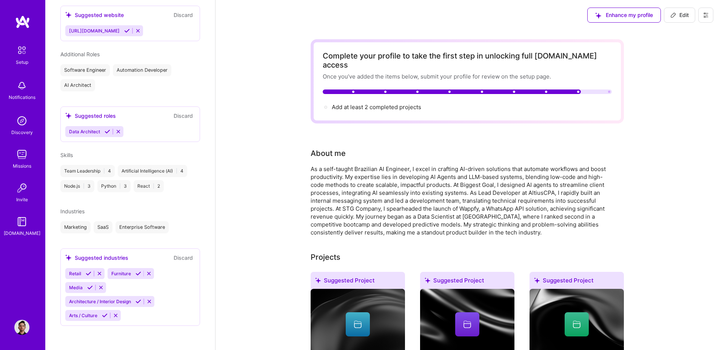
scroll to position [195, 0]
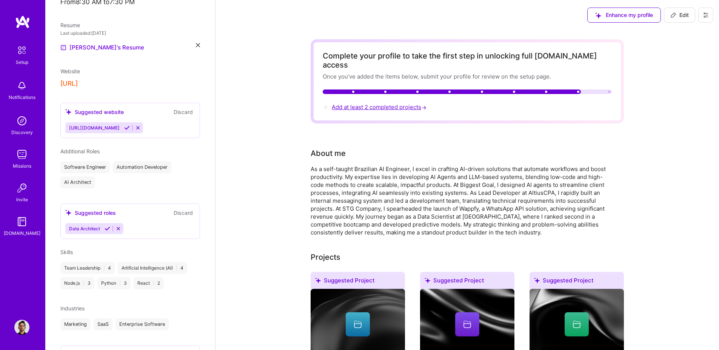
click at [356, 103] on span "Add at least 2 completed projects →" at bounding box center [380, 106] width 96 height 7
select select "US"
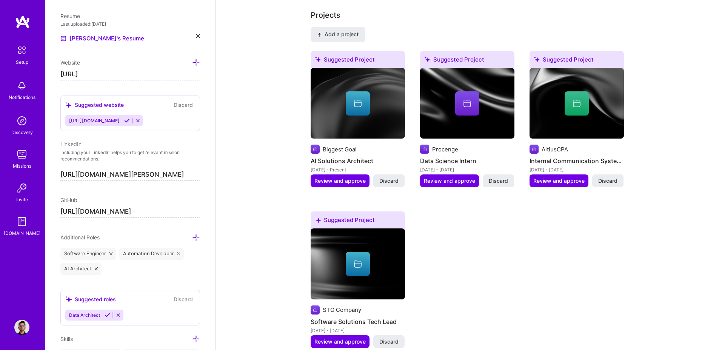
scroll to position [593, 0]
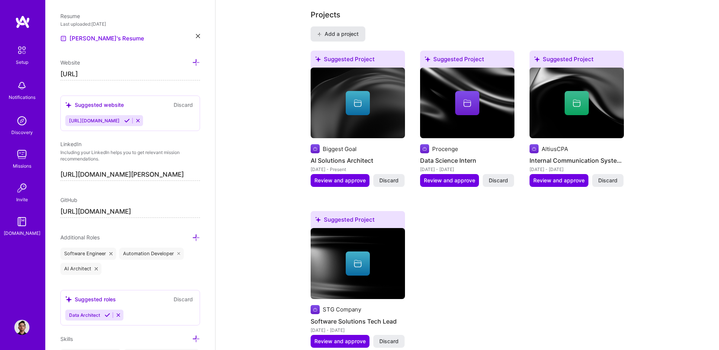
click at [347, 28] on button "Add a project" at bounding box center [337, 33] width 55 height 15
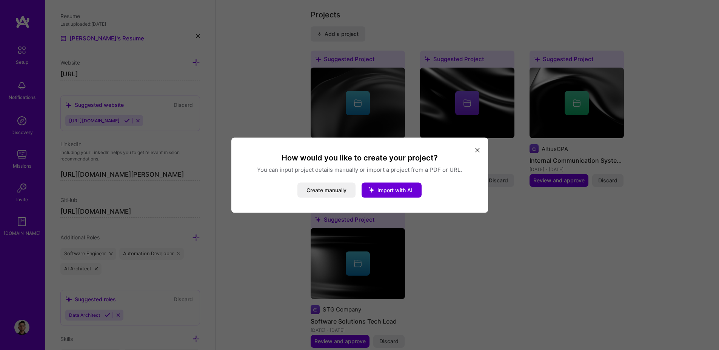
click at [474, 151] on button "modal" at bounding box center [477, 149] width 9 height 12
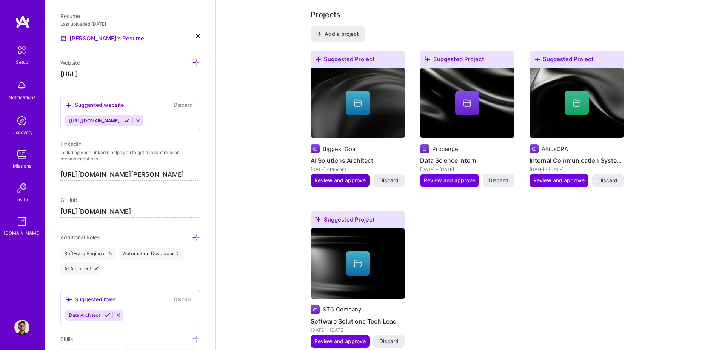
click at [342, 177] on span "Review and approve" at bounding box center [339, 181] width 51 height 8
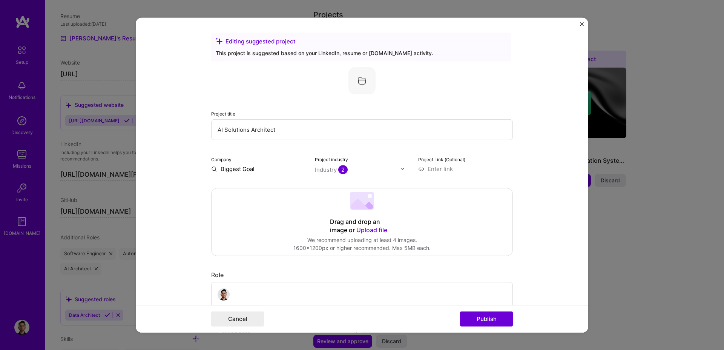
click at [576, 22] on form "Editing suggested project This project is suggested based on your LinkedIn, res…" at bounding box center [362, 174] width 453 height 315
click at [583, 23] on img "Close" at bounding box center [582, 24] width 4 height 4
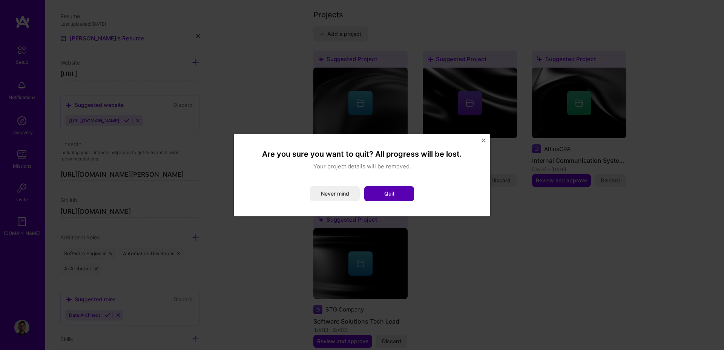
drag, startPoint x: 403, startPoint y: 183, endPoint x: 395, endPoint y: 186, distance: 9.2
click at [403, 183] on div "Are you sure you want to quit? All progress will be lost. Your project details …" at bounding box center [362, 175] width 226 height 52
click at [375, 188] on button "Quit" at bounding box center [389, 193] width 50 height 15
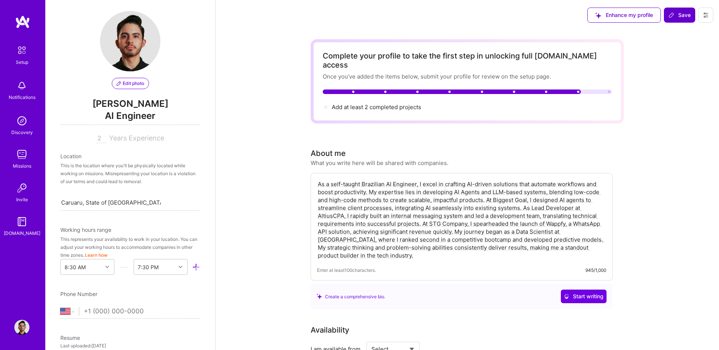
scroll to position [0, 0]
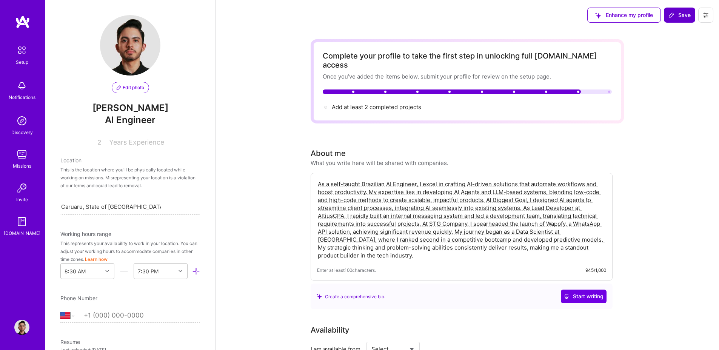
click at [701, 14] on button at bounding box center [705, 15] width 15 height 15
click at [17, 153] on img at bounding box center [21, 154] width 15 height 15
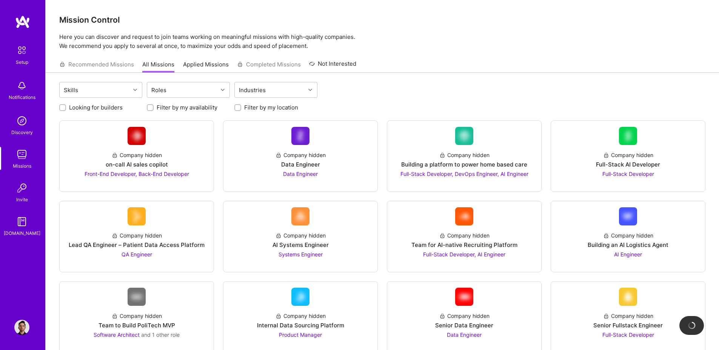
click at [24, 192] on img at bounding box center [21, 187] width 15 height 15
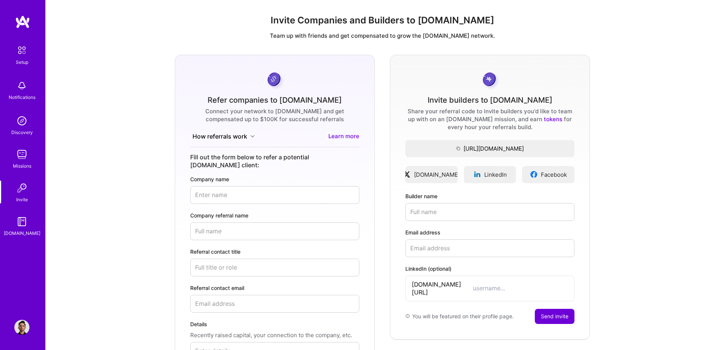
click at [21, 224] on img at bounding box center [21, 221] width 15 height 15
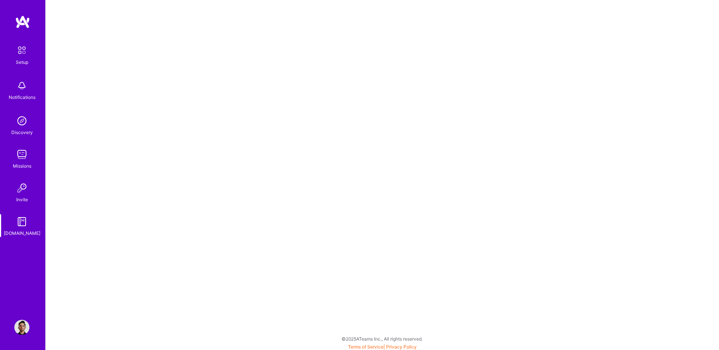
click at [22, 90] on img at bounding box center [21, 85] width 15 height 15
click at [20, 116] on img at bounding box center [21, 120] width 15 height 15
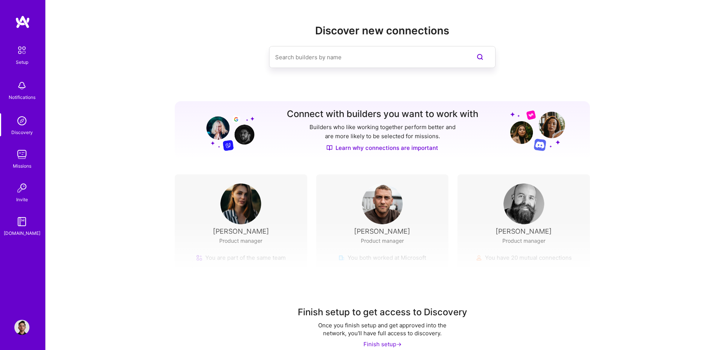
click at [25, 51] on img at bounding box center [22, 50] width 16 height 16
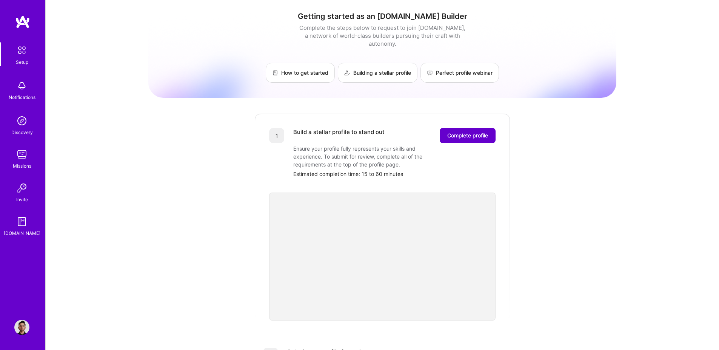
click at [466, 132] on span "Complete profile" at bounding box center [467, 136] width 41 height 8
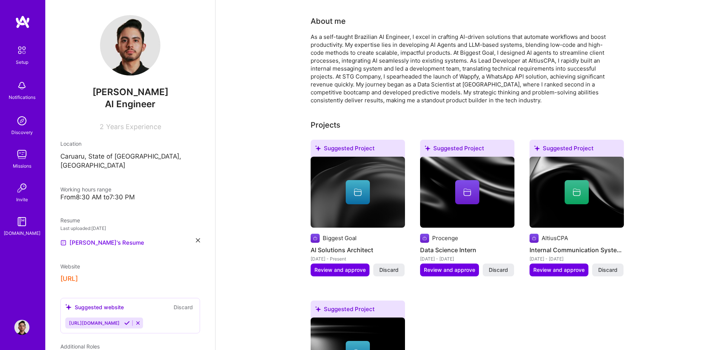
scroll to position [91, 0]
